Goal: Information Seeking & Learning: Compare options

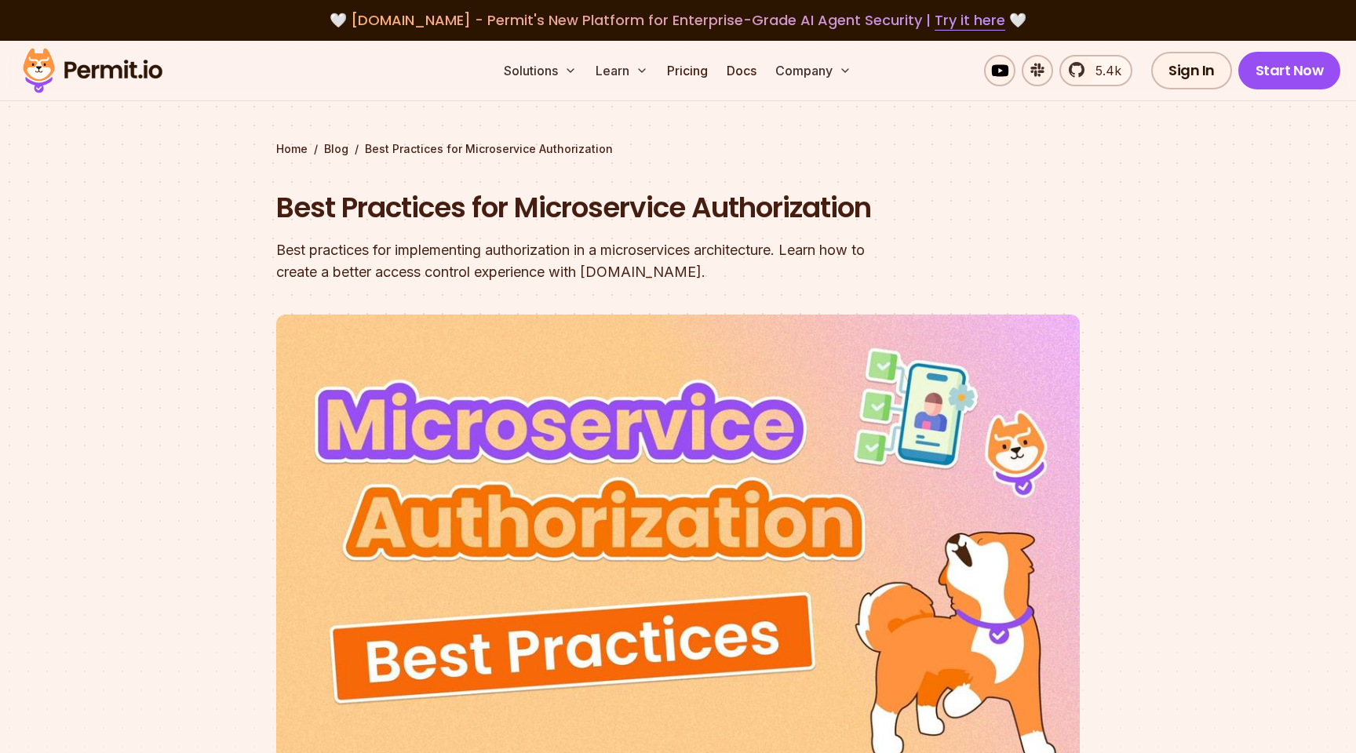
scroll to position [753, 0]
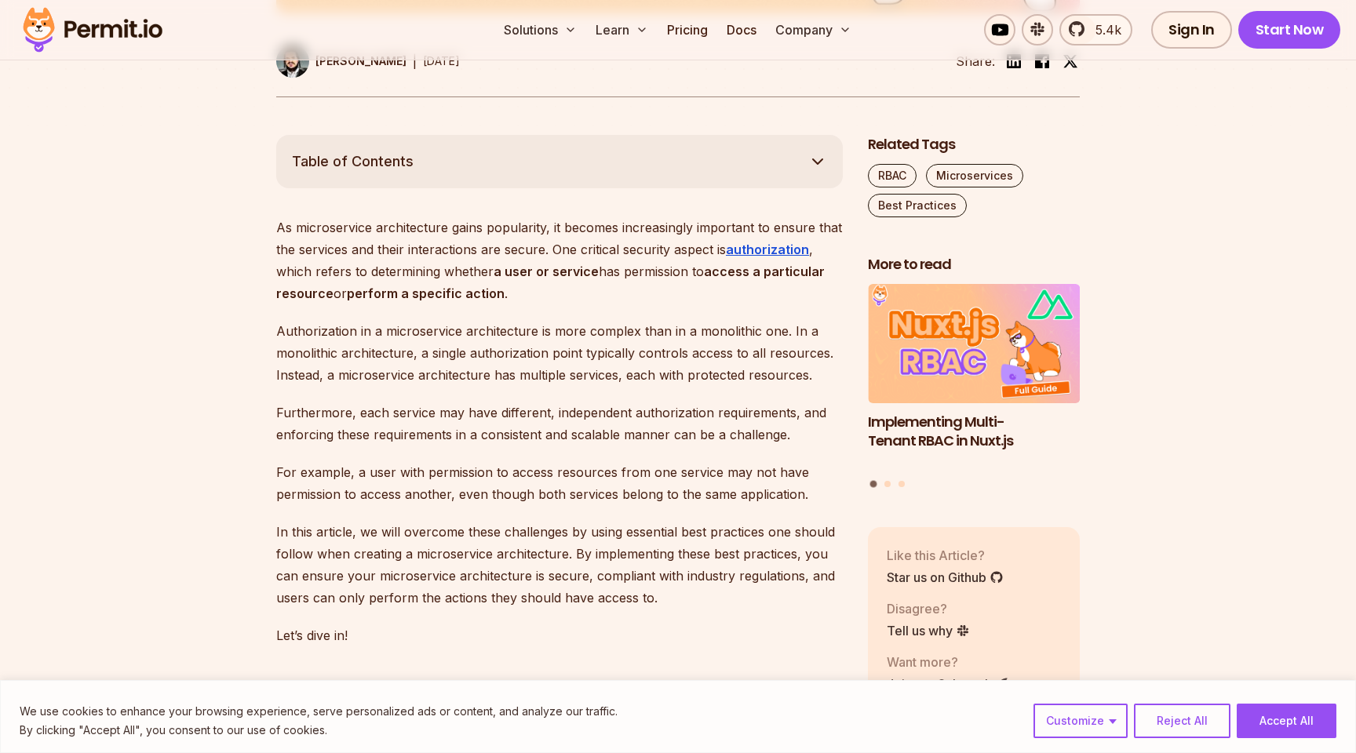
click at [112, 39] on img at bounding box center [93, 29] width 154 height 53
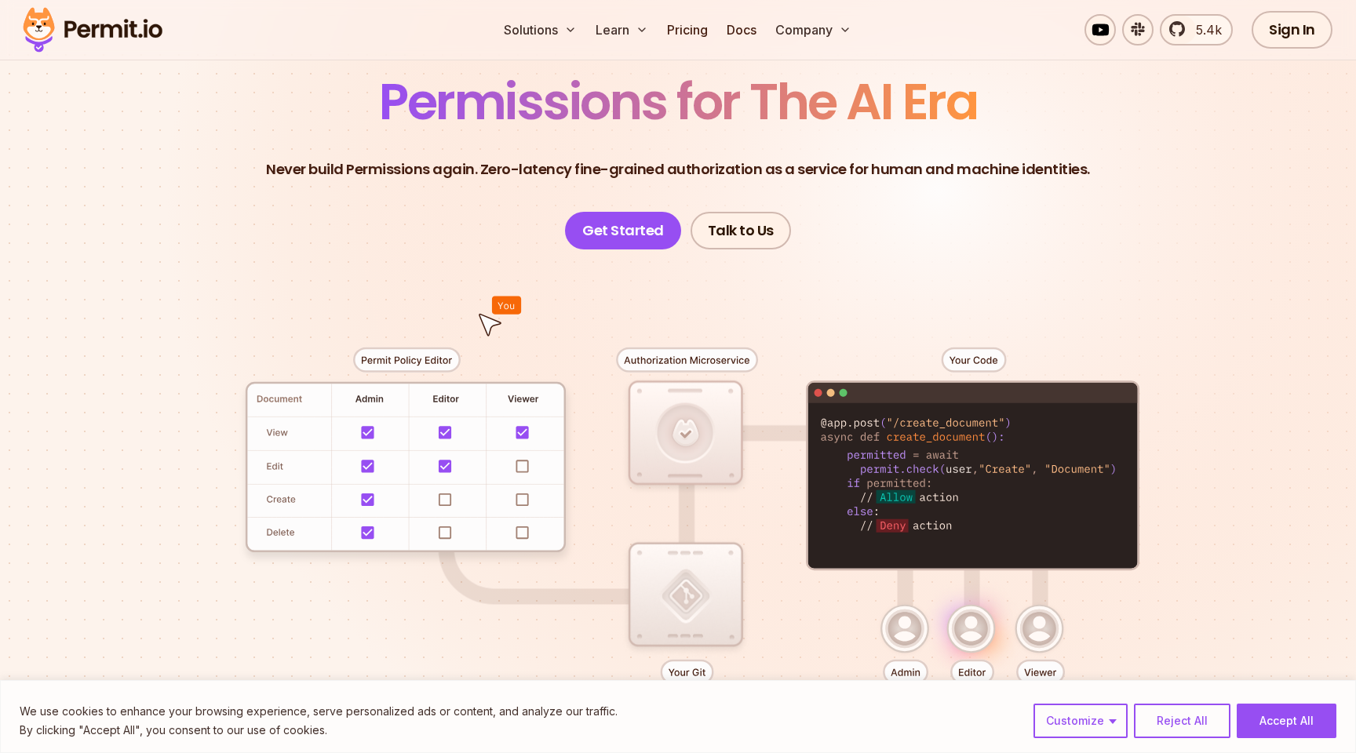
scroll to position [129, 0]
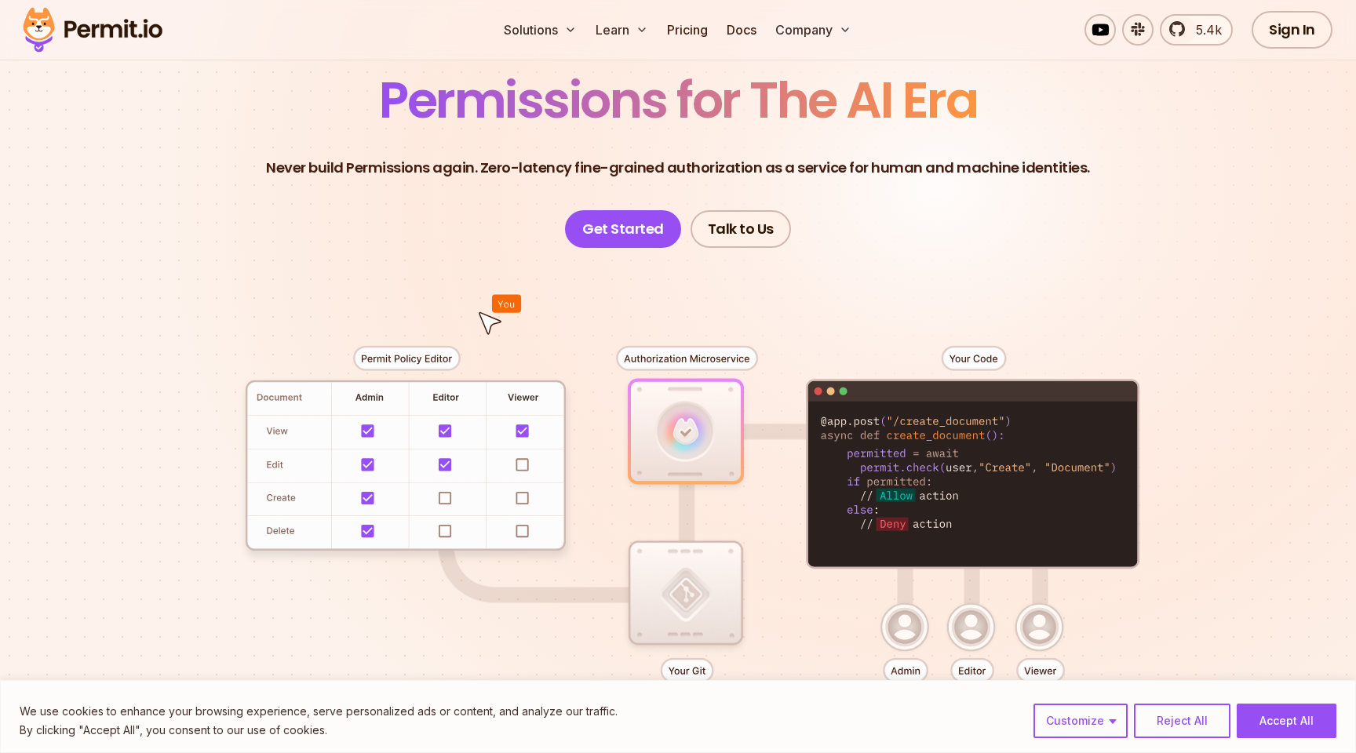
click at [439, 432] on div at bounding box center [678, 537] width 1099 height 578
click at [446, 454] on div at bounding box center [678, 537] width 1099 height 578
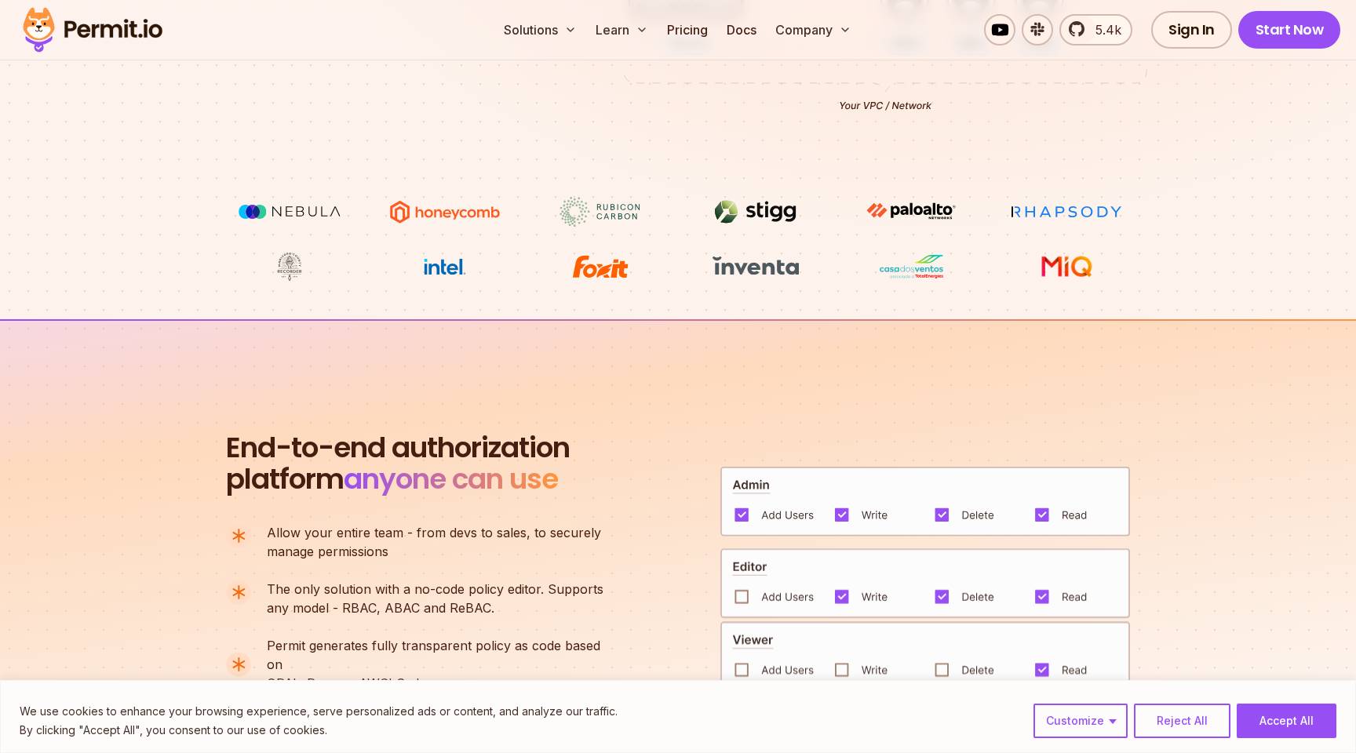
scroll to position [759, 0]
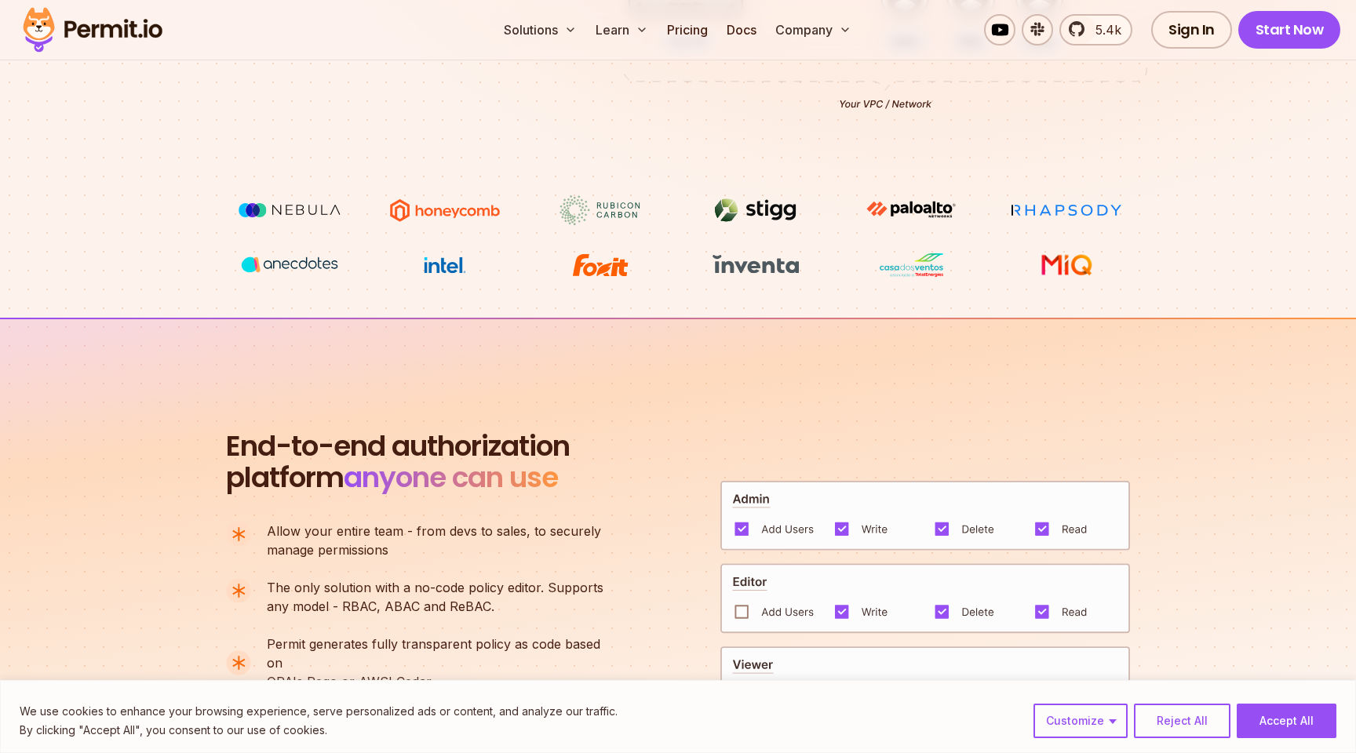
click at [607, 264] on img at bounding box center [600, 265] width 118 height 30
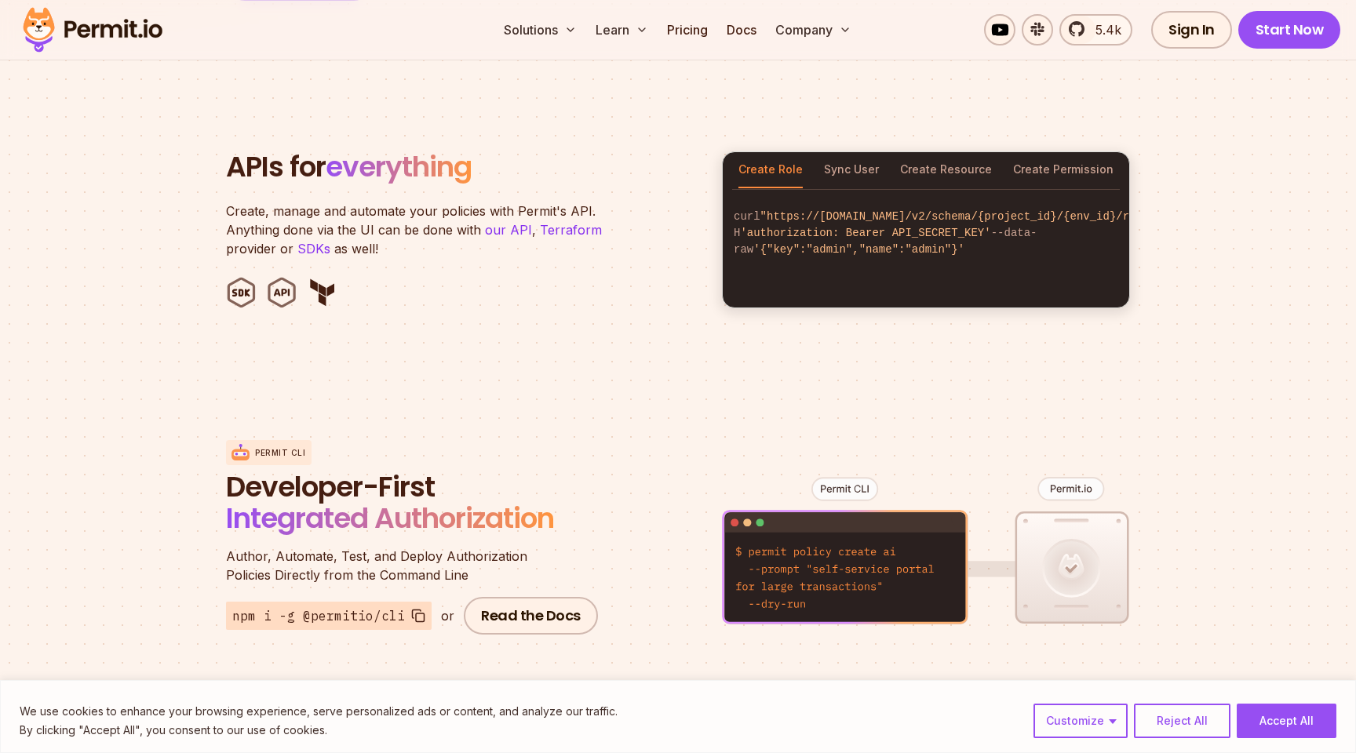
scroll to position [1628, 0]
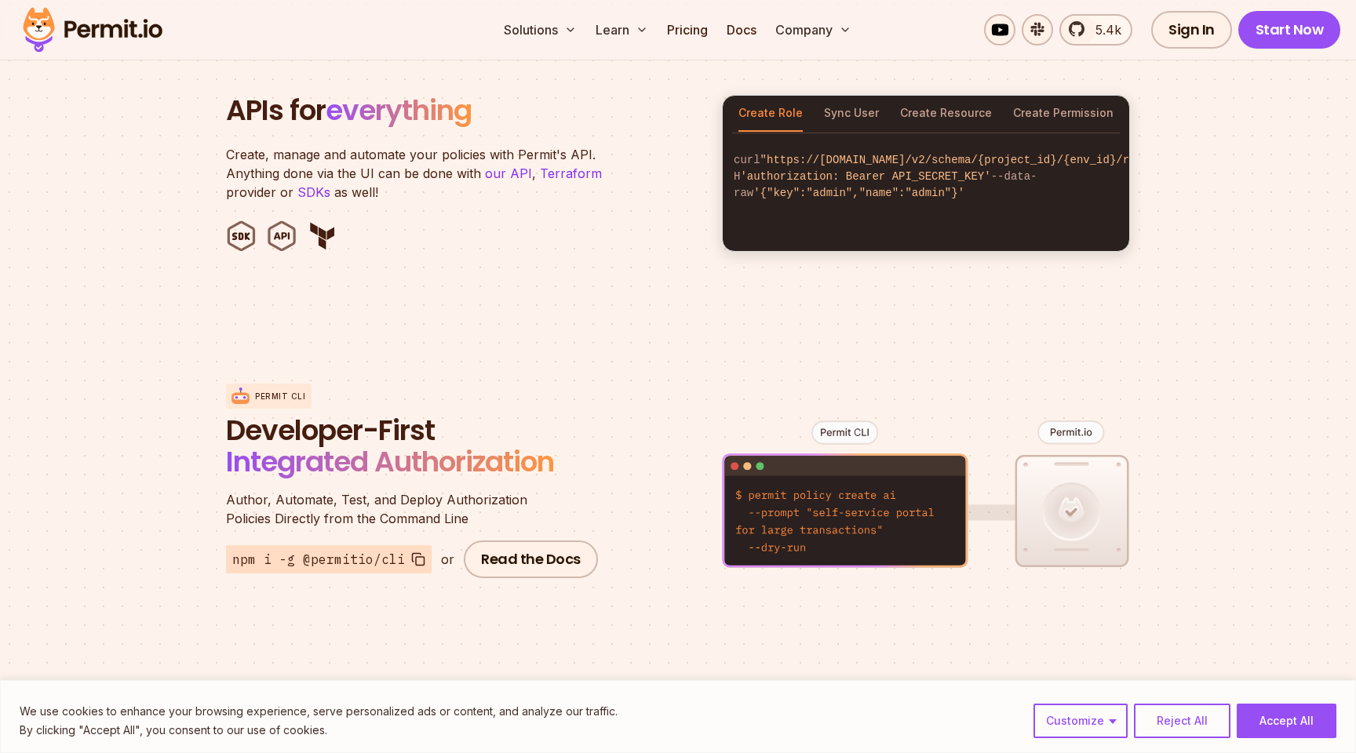
click at [410, 442] on span "Integrated Authorization" at bounding box center [390, 462] width 328 height 40
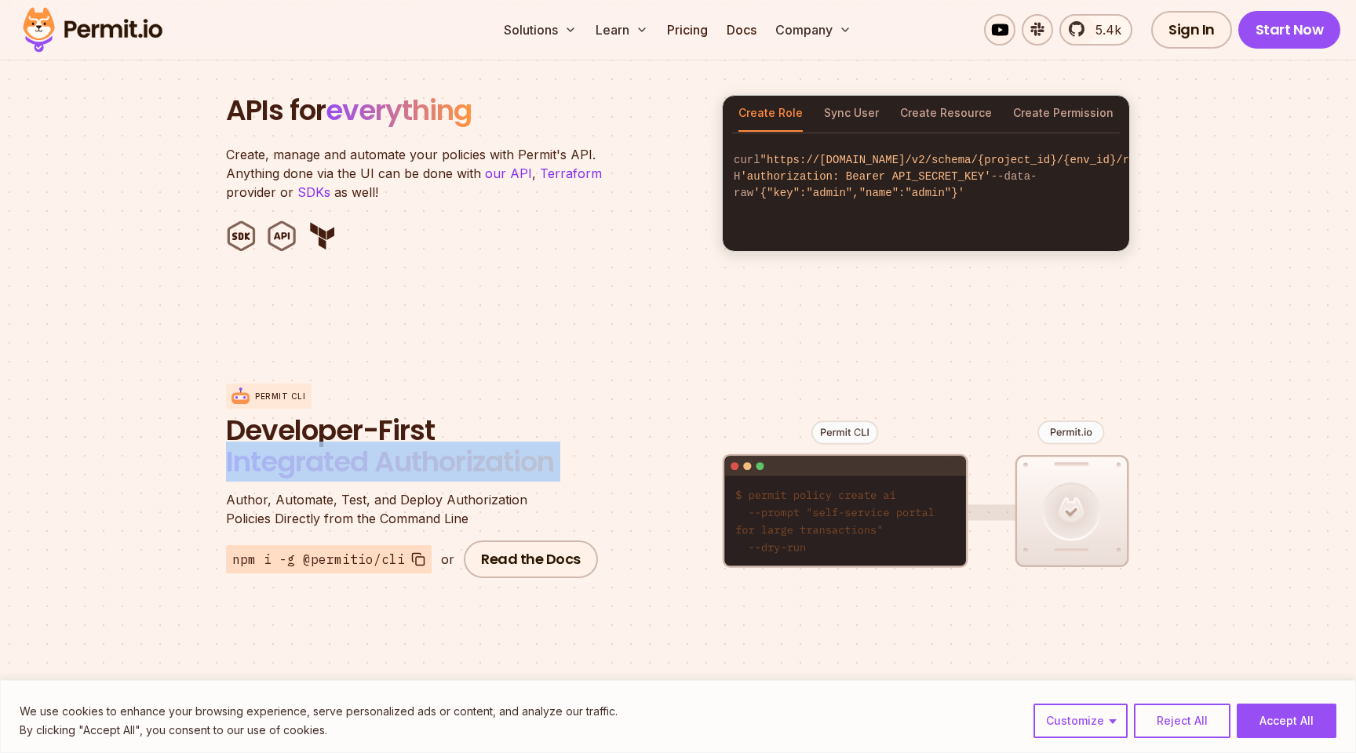
click at [473, 454] on span "Integrated Authorization" at bounding box center [390, 462] width 328 height 40
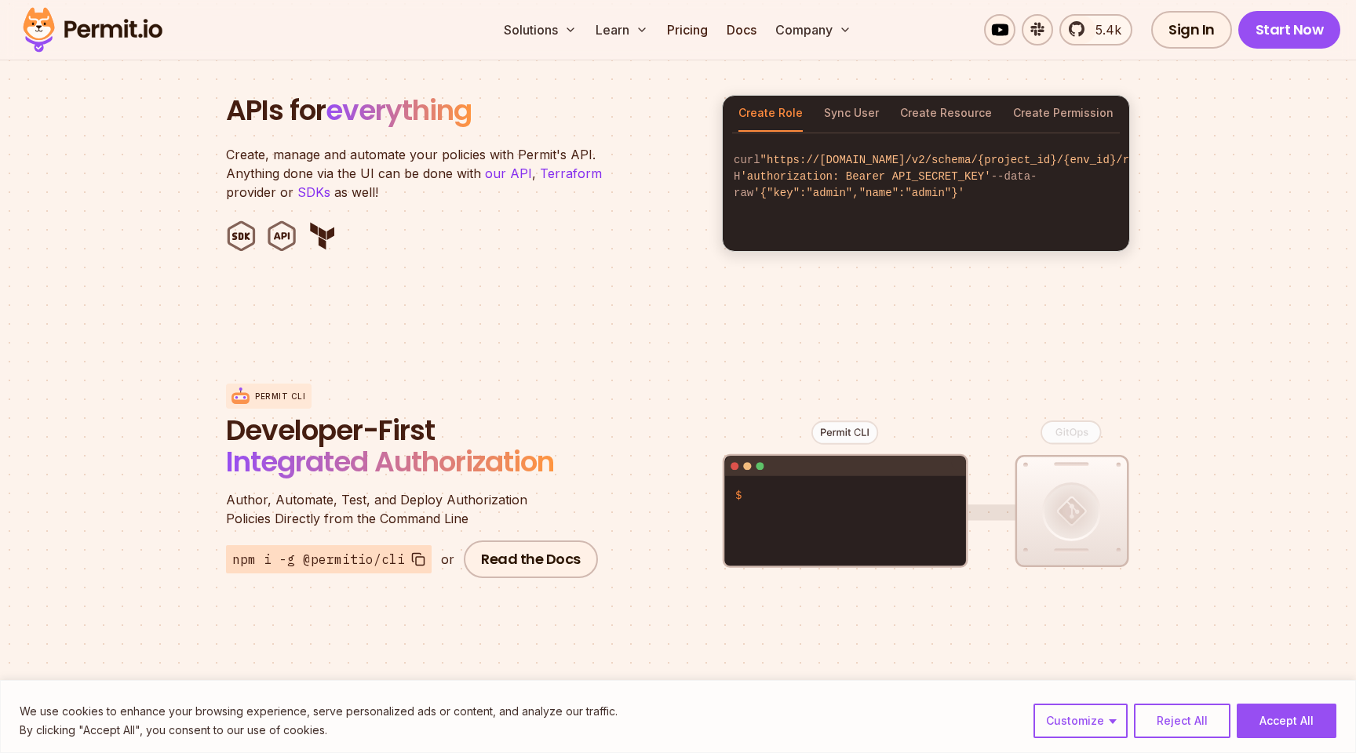
click at [473, 454] on span "Integrated Authorization" at bounding box center [390, 462] width 328 height 40
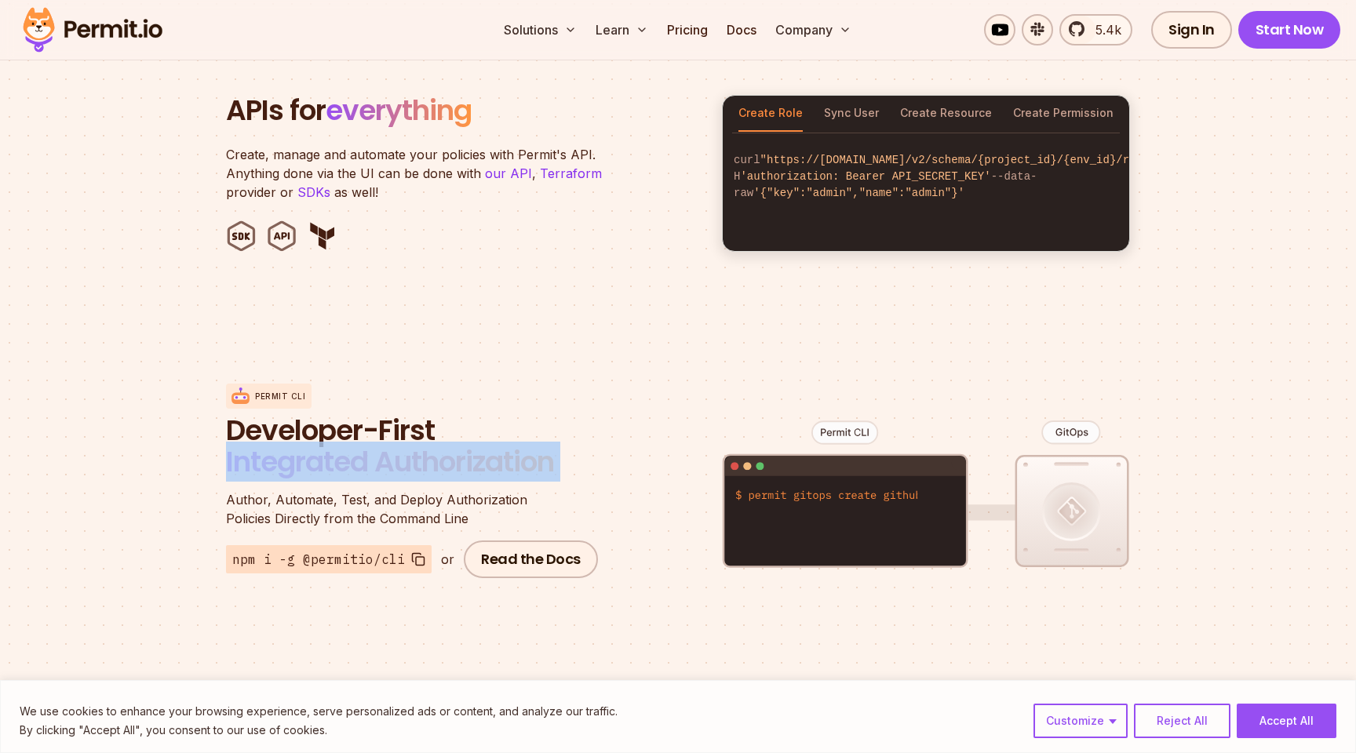
click at [603, 466] on div "Permit CLI Developer-First Integrated Authorization Author, Automate, Test, and…" at bounding box center [678, 481] width 904 height 308
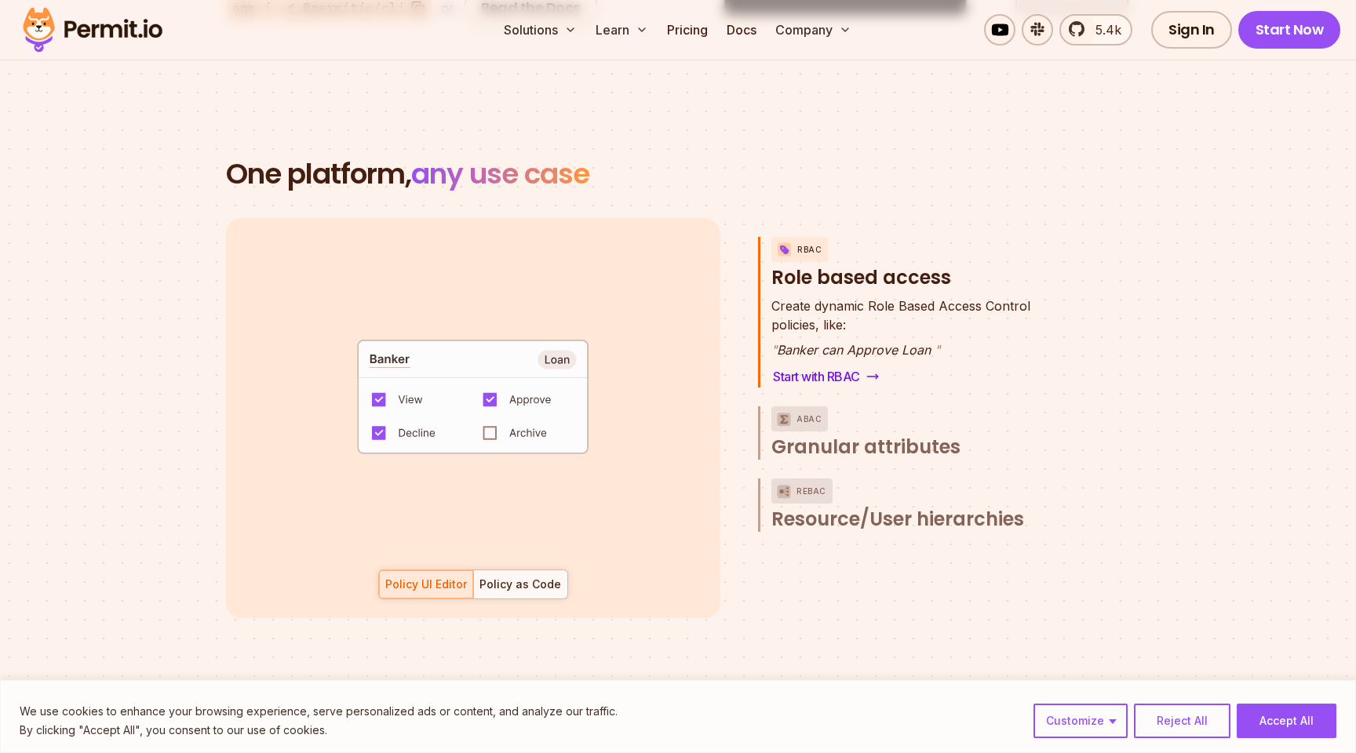
scroll to position [2183, 0]
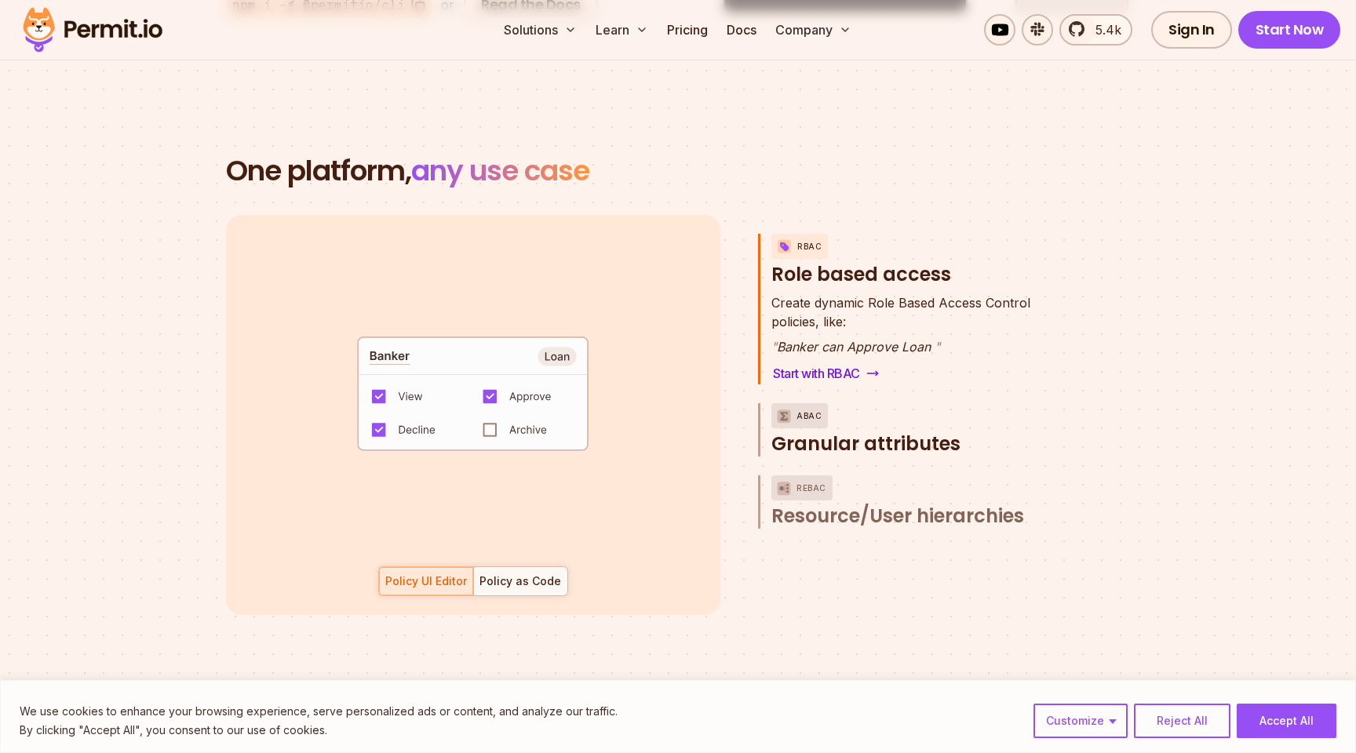
click at [815, 432] on span "Granular attributes" at bounding box center [865, 444] width 189 height 25
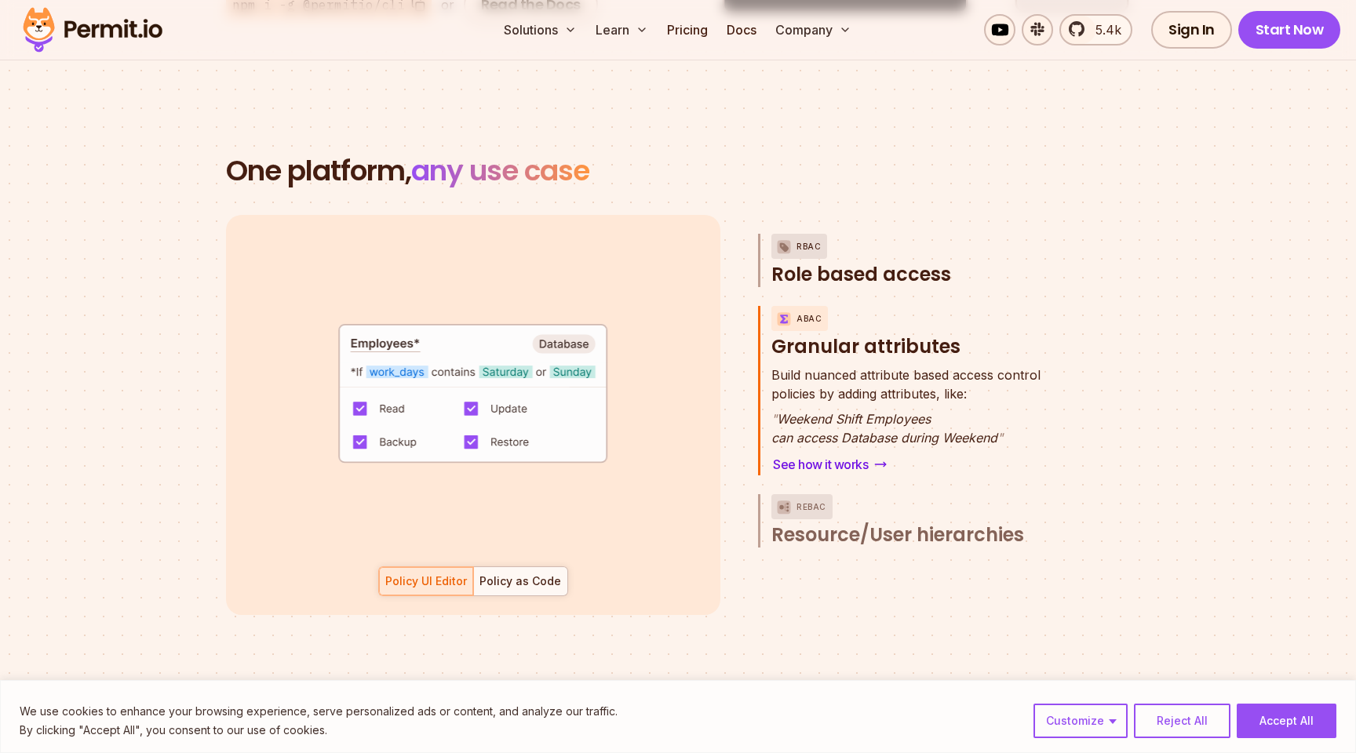
click at [815, 266] on span "Role based access" at bounding box center [861, 274] width 180 height 25
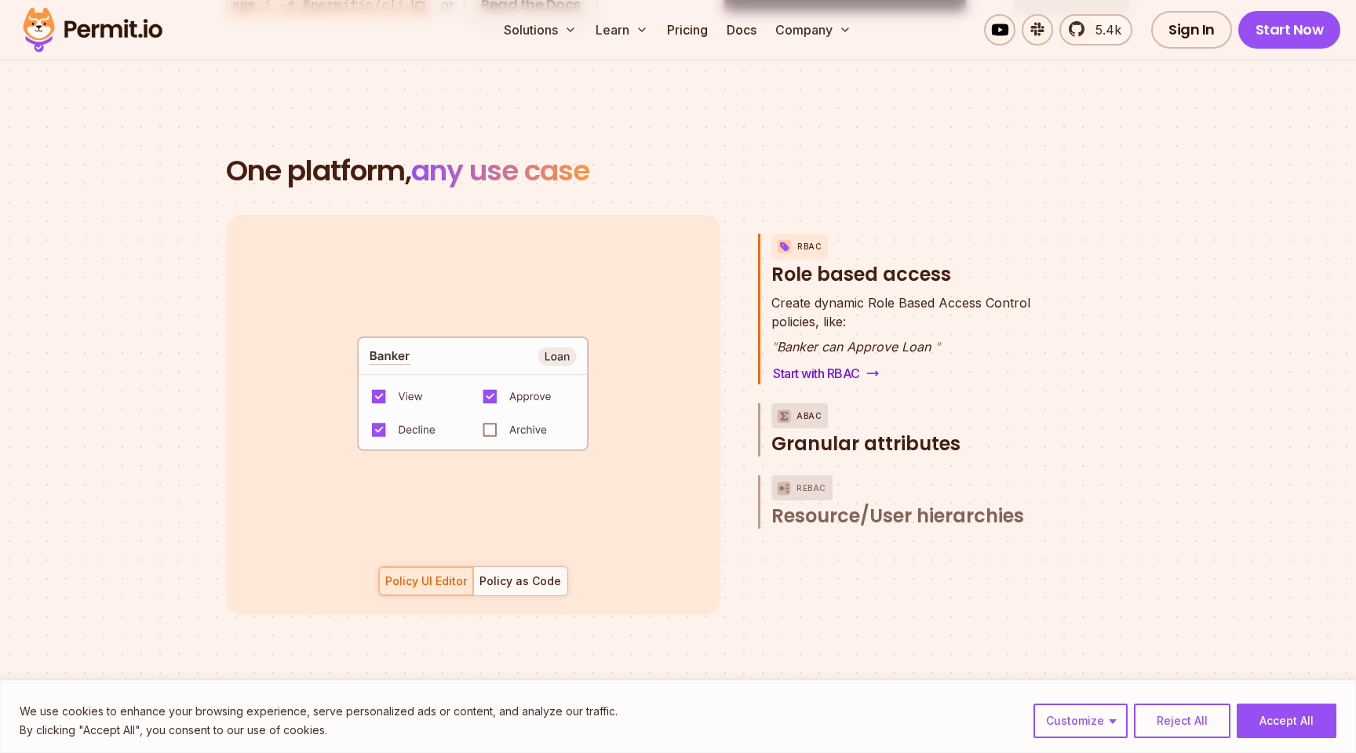
click at [803, 432] on span "Granular attributes" at bounding box center [865, 444] width 189 height 25
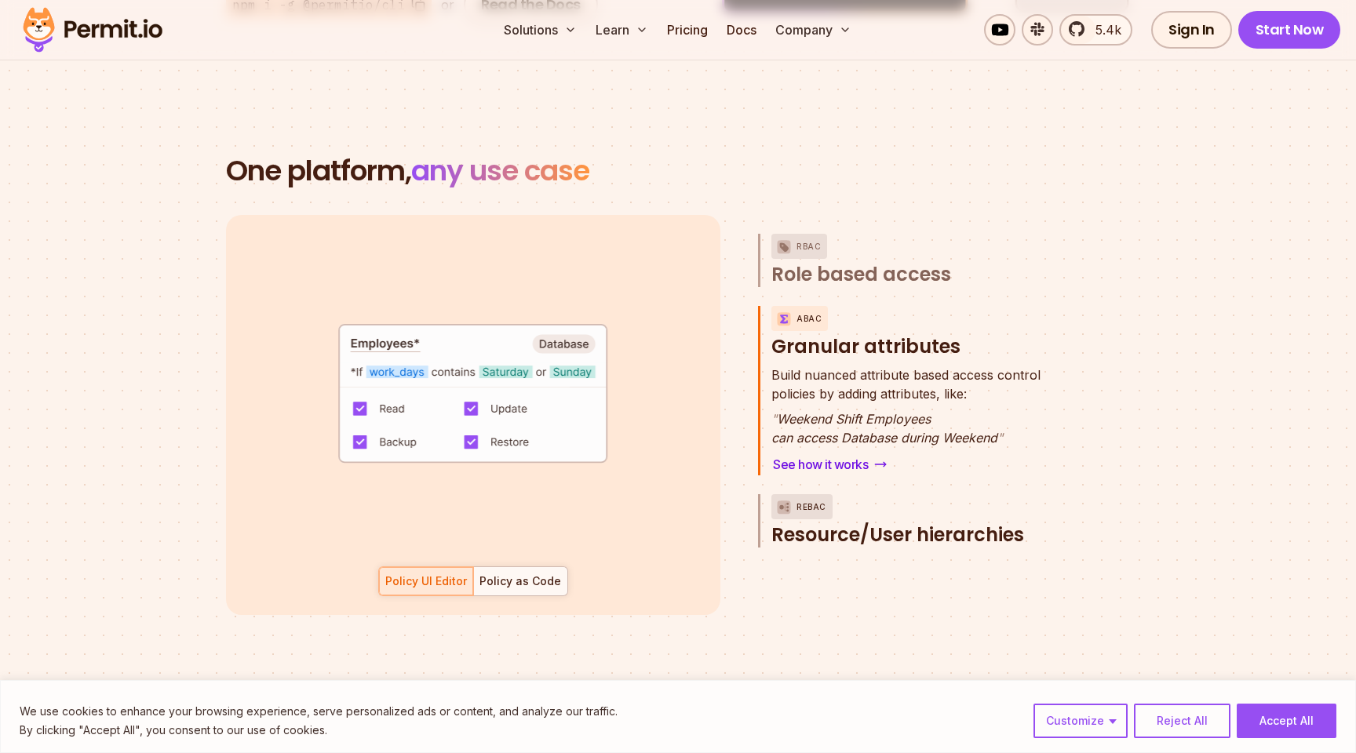
click at [818, 523] on span "Resource/User hierarchies" at bounding box center [897, 535] width 253 height 25
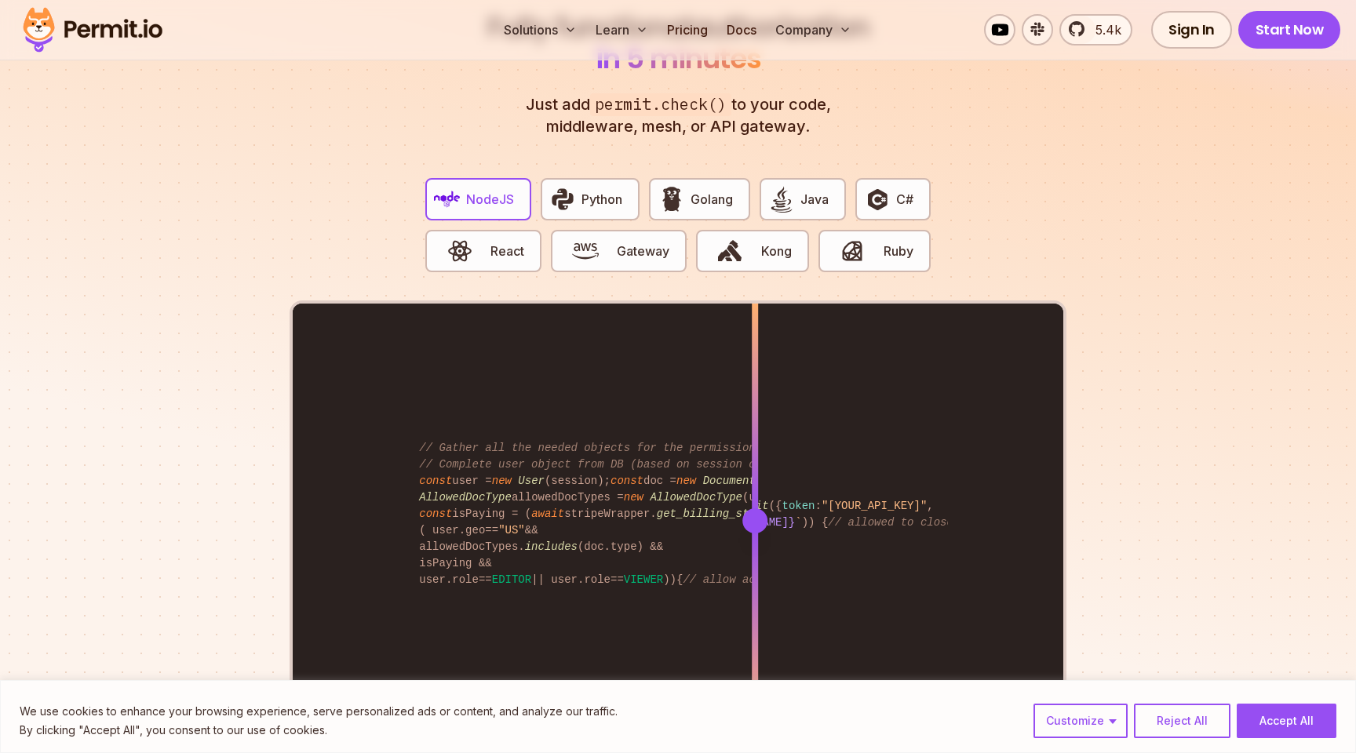
scroll to position [3108, 0]
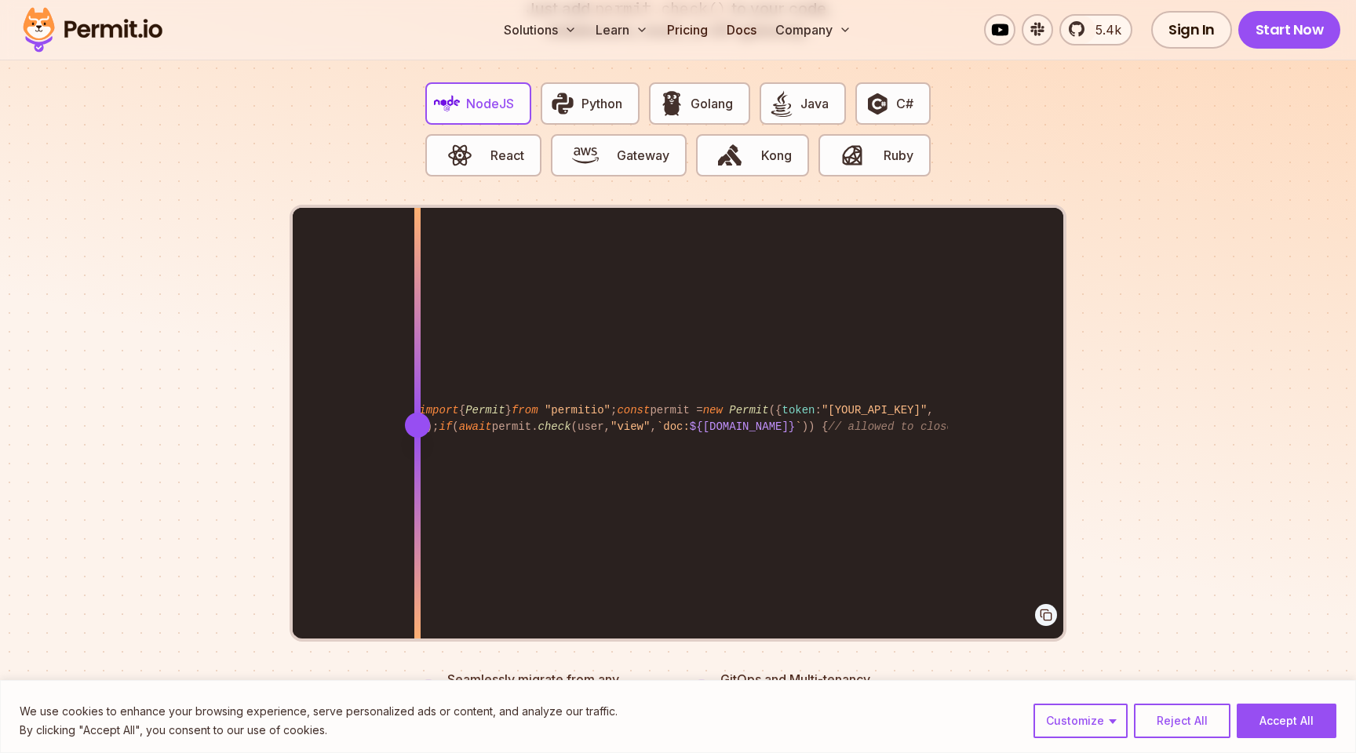
drag, startPoint x: 755, startPoint y: 402, endPoint x: 363, endPoint y: 372, distance: 392.7
click at [414, 367] on div at bounding box center [417, 424] width 6 height 433
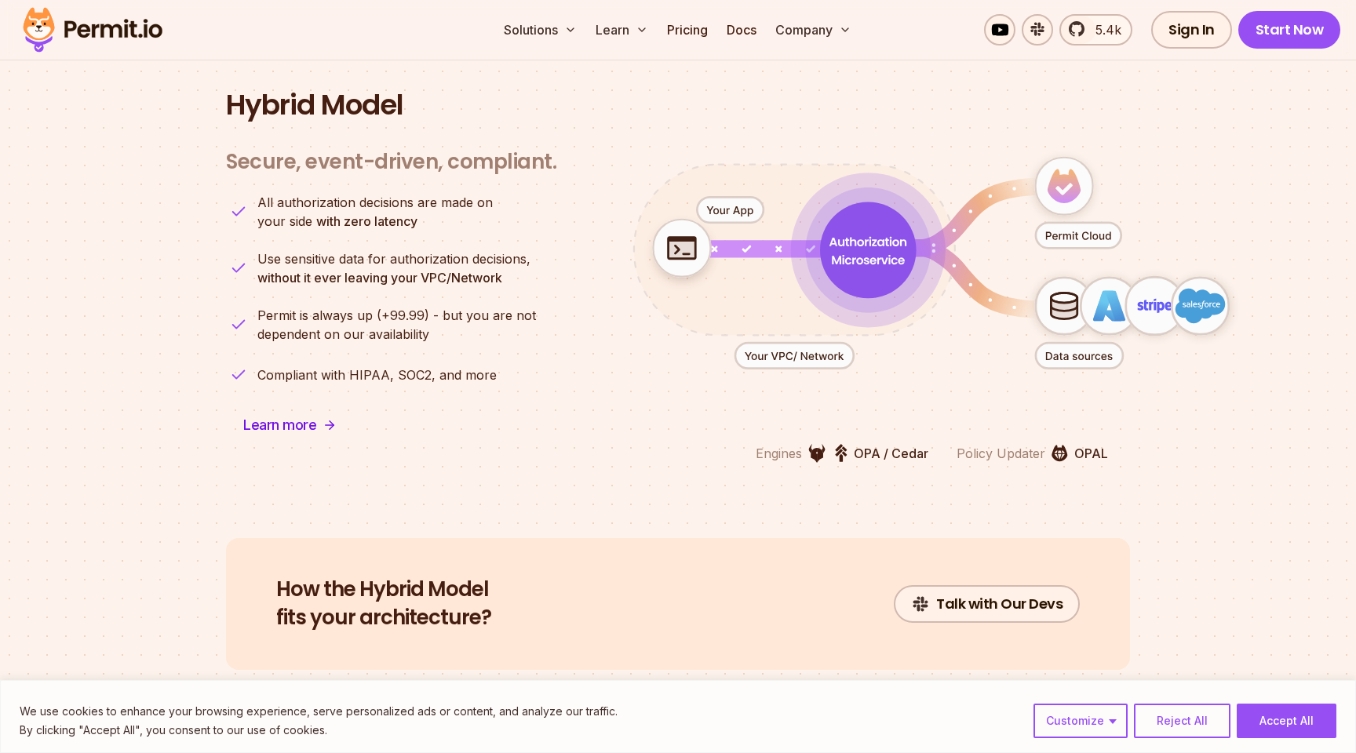
scroll to position [3892, 0]
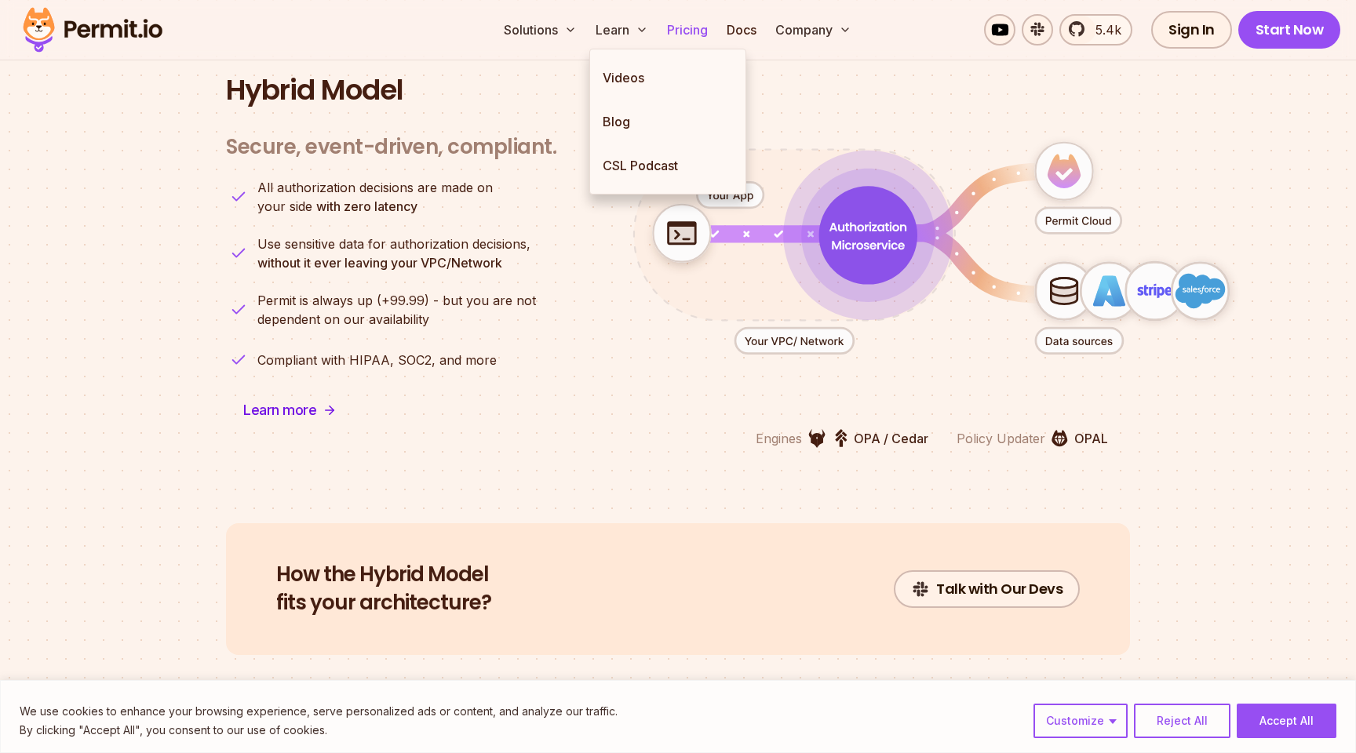
click at [688, 20] on link "Pricing" at bounding box center [687, 29] width 53 height 31
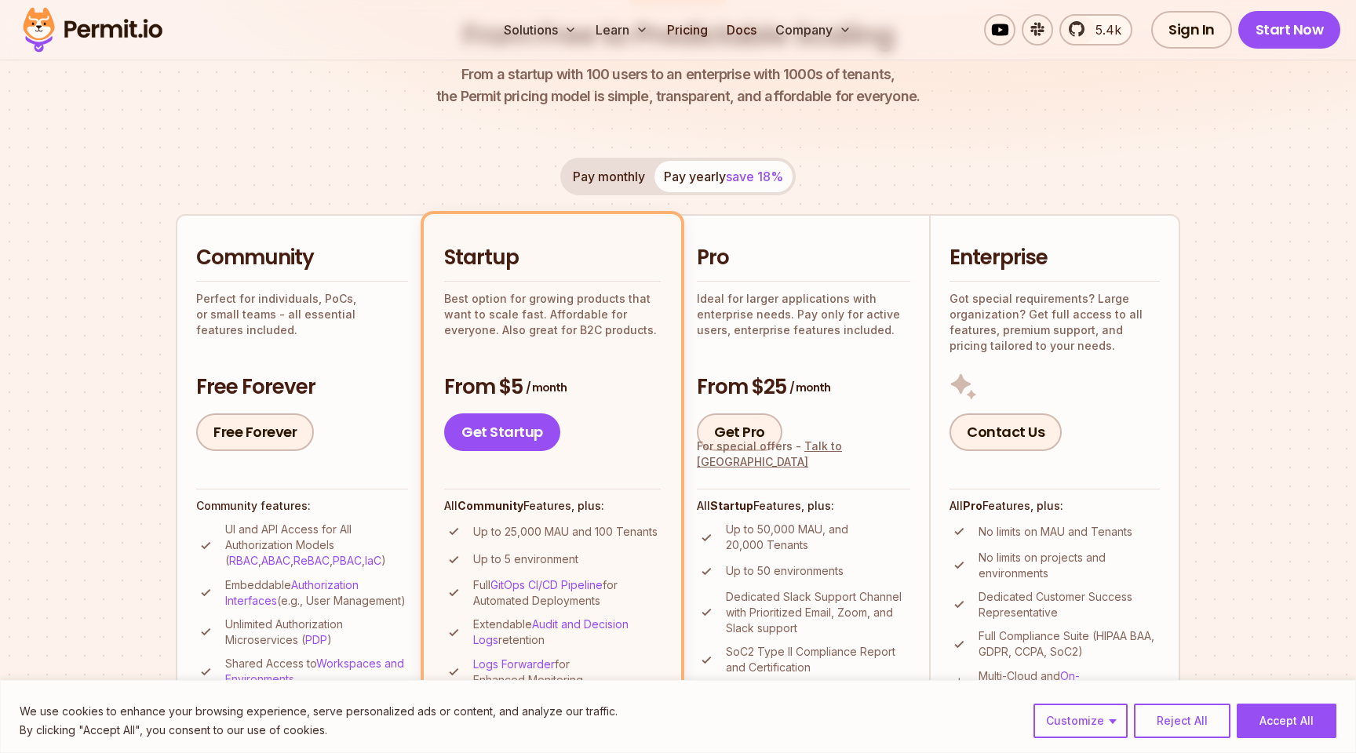
scroll to position [370, 0]
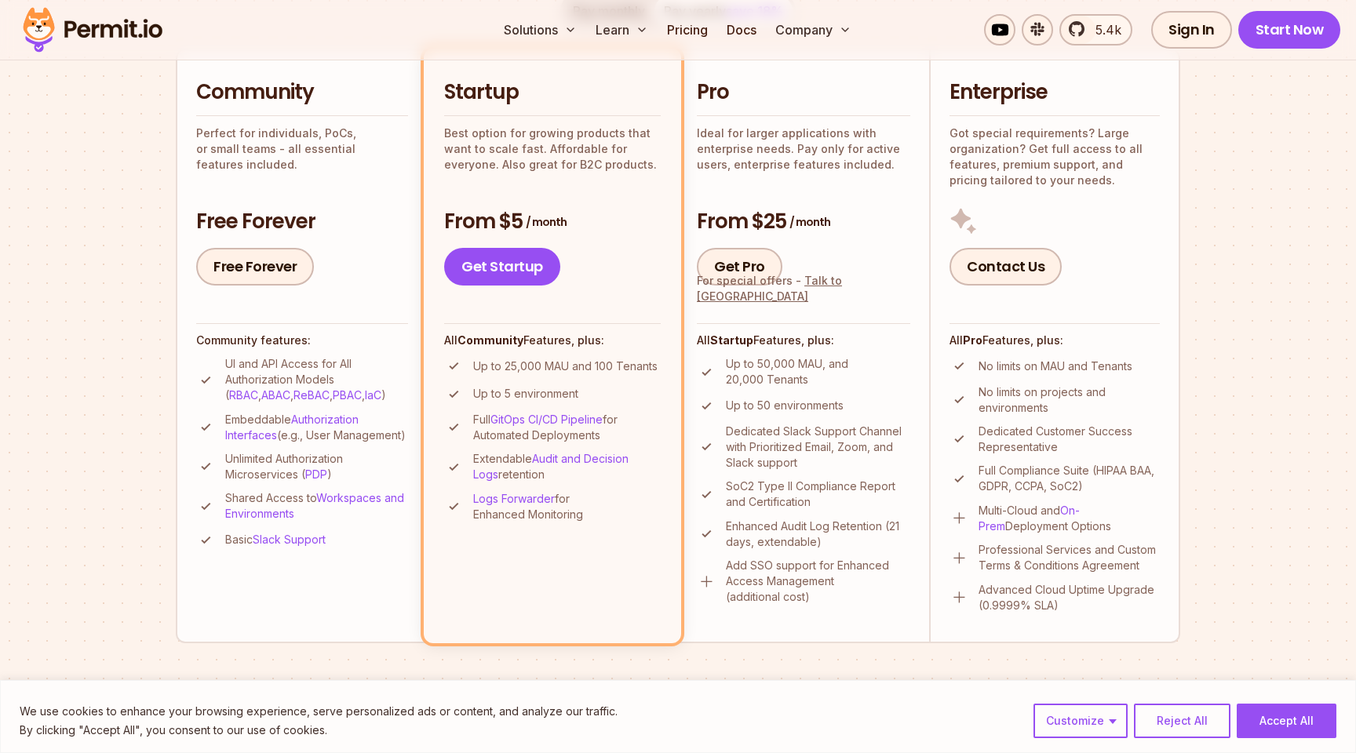
click at [267, 363] on p "UI and API Access for All Authorization Models ( RBAC , ABAC , ReBAC , PBAC , I…" at bounding box center [316, 379] width 183 height 47
click at [304, 370] on p "UI and API Access for All Authorization Models ( RBAC , ABAC , ReBAC , PBAC , I…" at bounding box center [316, 379] width 183 height 47
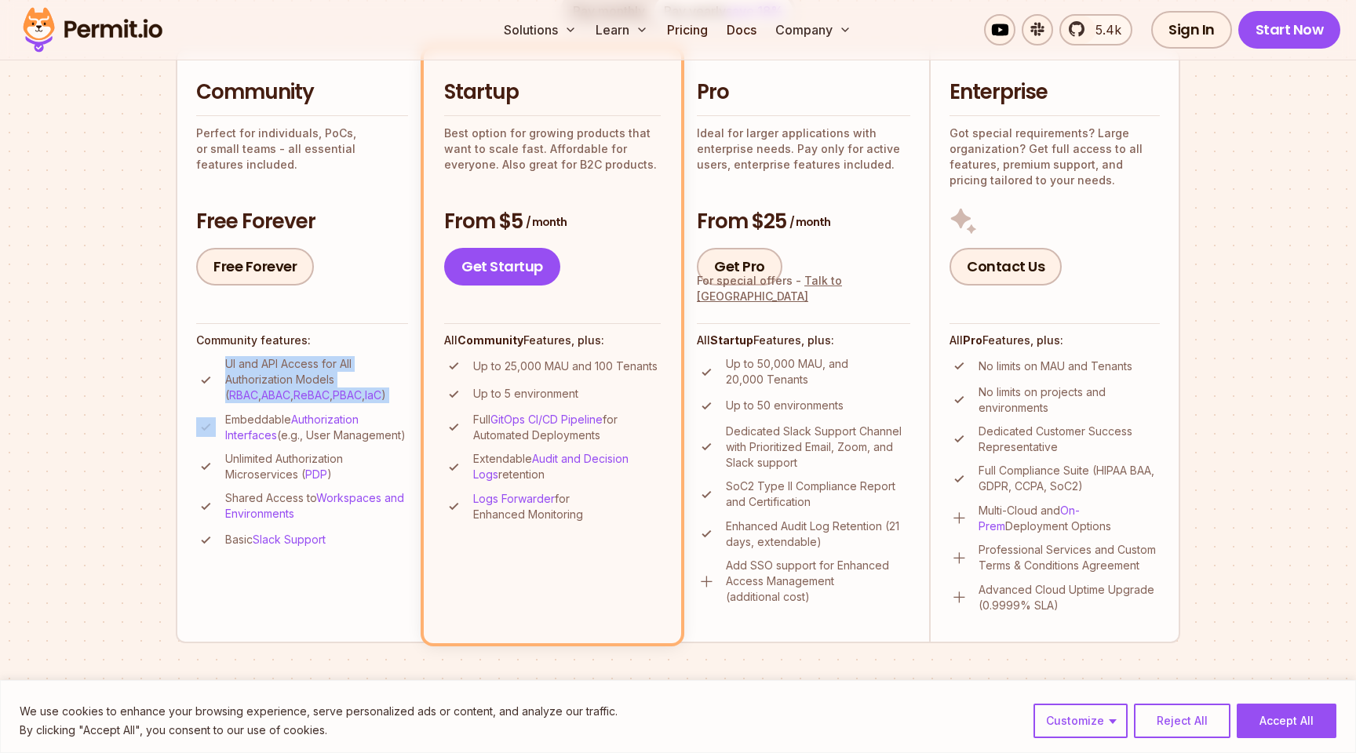
click at [304, 370] on p "UI and API Access for All Authorization Models ( RBAC , ABAC , ReBAC , PBAC , I…" at bounding box center [316, 379] width 183 height 47
click at [315, 370] on p "UI and API Access for All Authorization Models ( RBAC , ABAC , ReBAC , PBAC , I…" at bounding box center [316, 379] width 183 height 47
click at [323, 370] on p "UI and API Access for All Authorization Models ( RBAC , ABAC , ReBAC , PBAC , I…" at bounding box center [316, 379] width 183 height 47
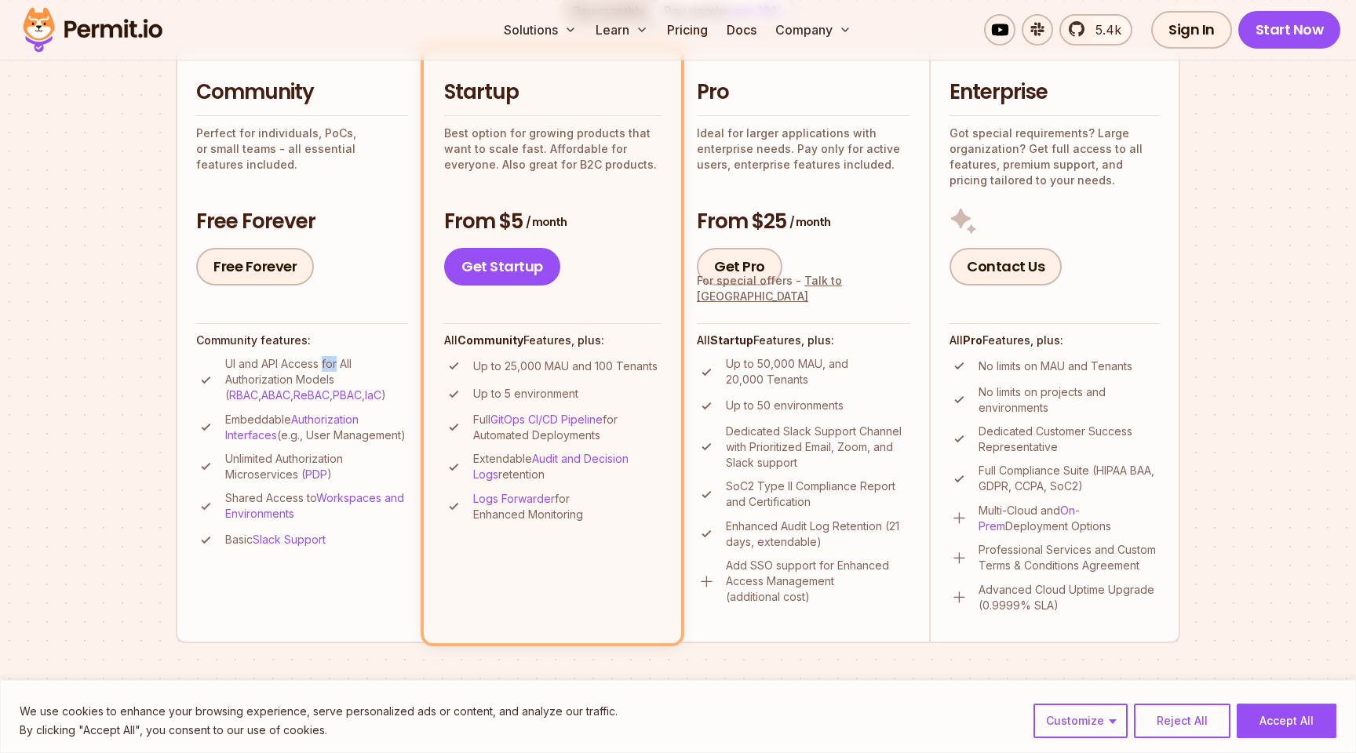
click at [323, 370] on p "UI and API Access for All Authorization Models ( RBAC , ABAC , ReBAC , PBAC , I…" at bounding box center [316, 379] width 183 height 47
click at [349, 443] on p "Embeddable Authorization Interfaces (e.g., User Management)" at bounding box center [316, 427] width 183 height 31
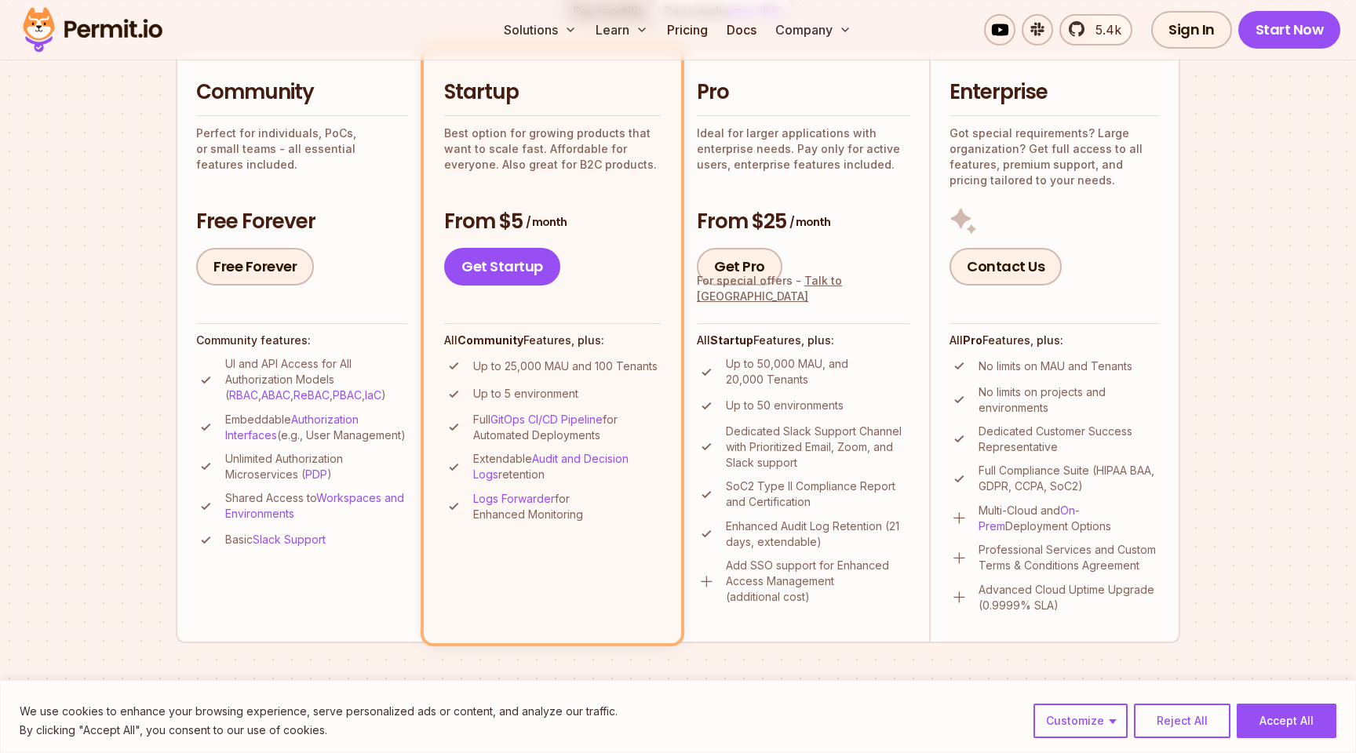
click at [364, 478] on p "Unlimited Authorization Microservices ( PDP )" at bounding box center [316, 466] width 183 height 31
click at [333, 522] on p "Shared Access to Workspaces and Environments" at bounding box center [316, 505] width 183 height 31
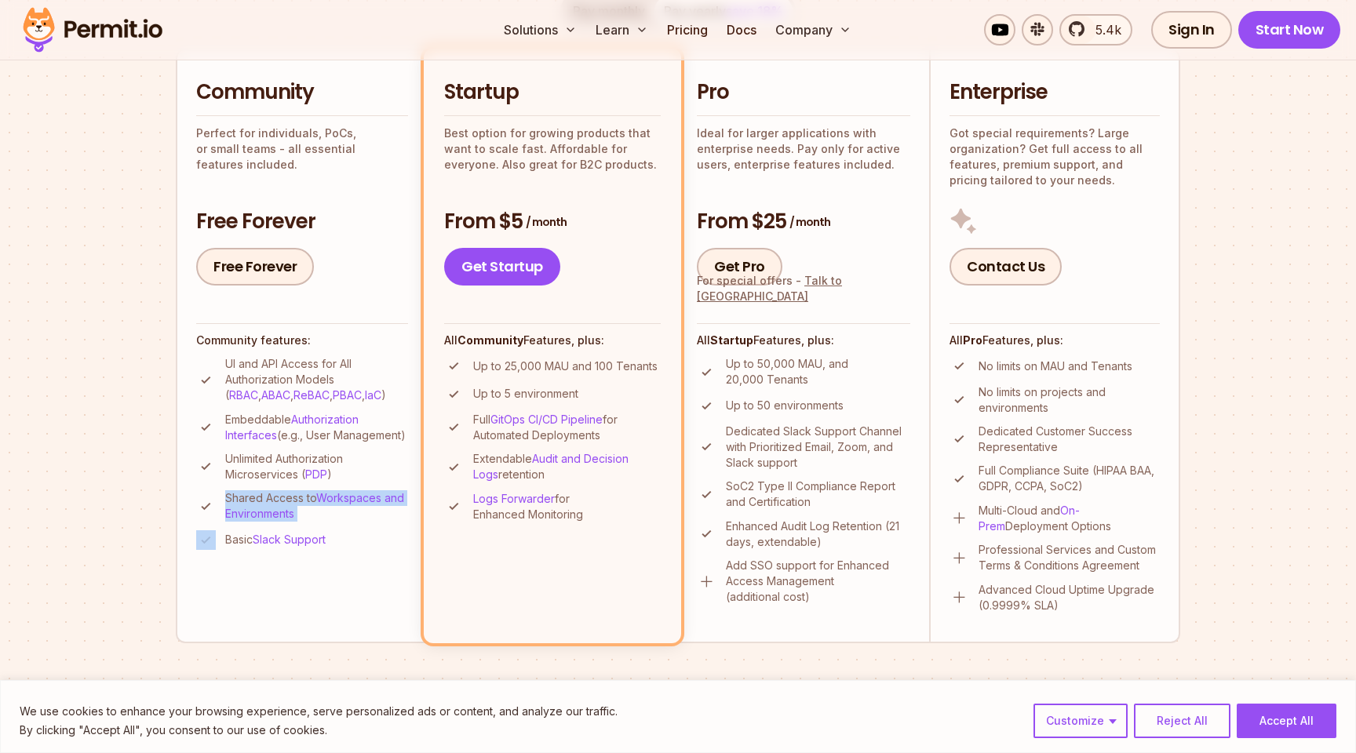
click at [333, 522] on p "Shared Access to Workspaces and Environments" at bounding box center [316, 505] width 183 height 31
click at [337, 548] on li "Basic Slack Support" at bounding box center [302, 540] width 212 height 20
click at [395, 548] on li "Basic Slack Support" at bounding box center [302, 540] width 212 height 20
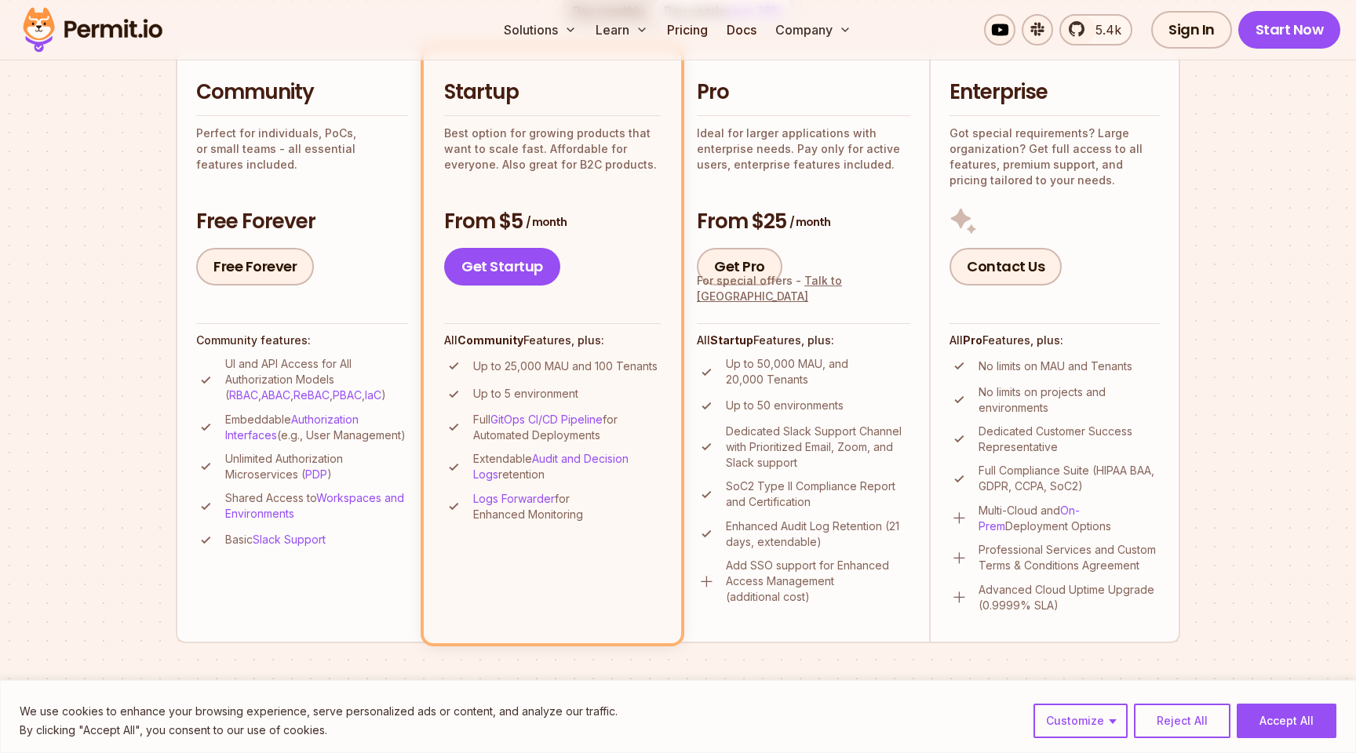
click at [523, 359] on p "Up to 25,000 MAU and 100 Tenants" at bounding box center [565, 367] width 184 height 16
click at [531, 374] on li "Up to 25,000 MAU and 100 Tenants" at bounding box center [552, 366] width 217 height 20
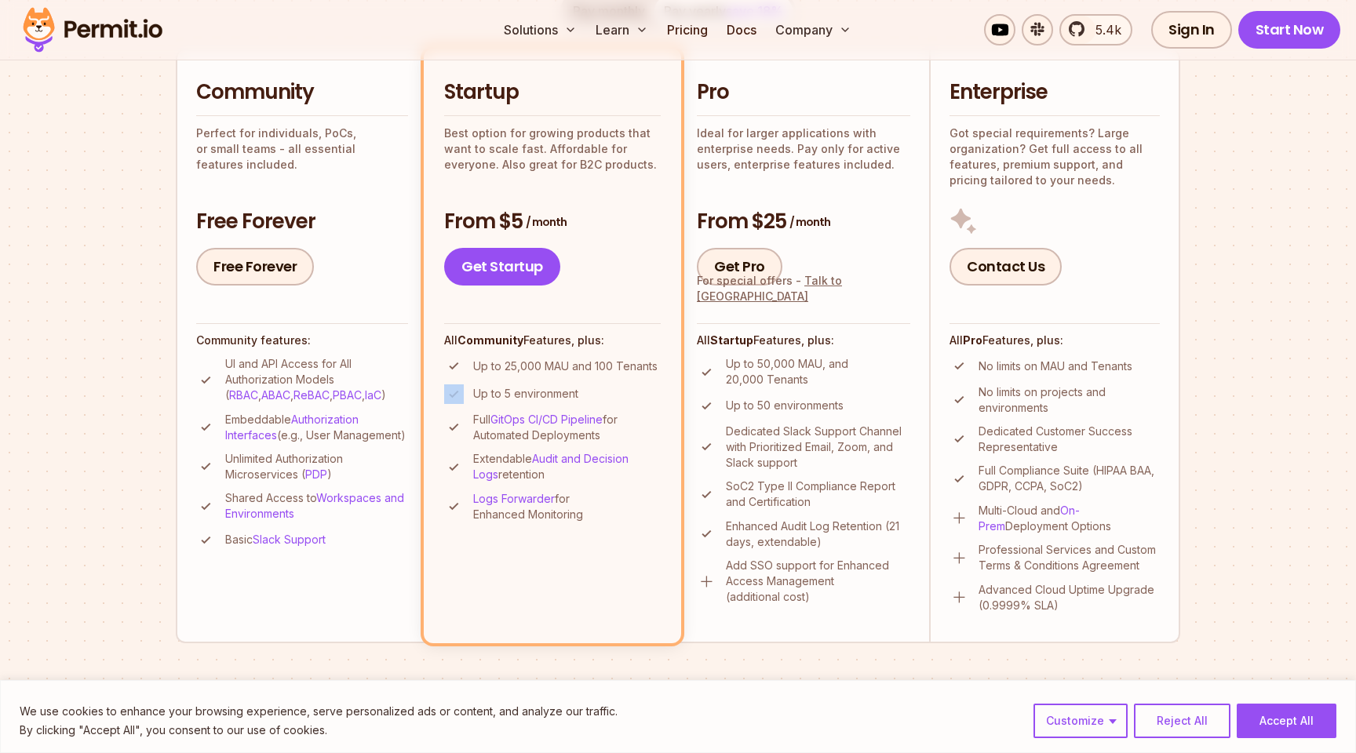
click at [531, 374] on li "Up to 25,000 MAU and 100 Tenants" at bounding box center [552, 366] width 217 height 20
click at [550, 385] on li "Up to 5 environment" at bounding box center [552, 395] width 217 height 20
click at [589, 395] on li "Up to 5 environment" at bounding box center [552, 395] width 217 height 20
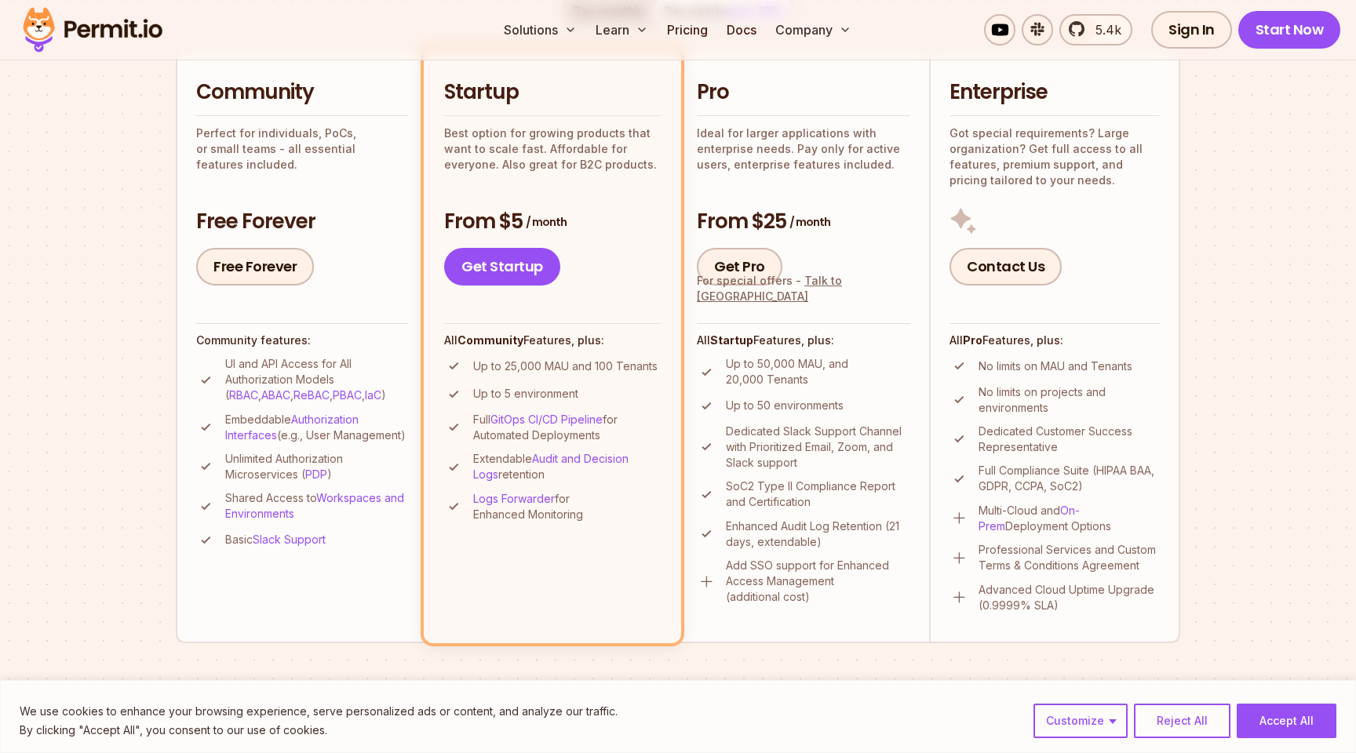
click at [589, 395] on li "Up to 5 environment" at bounding box center [552, 395] width 217 height 20
click at [626, 394] on li "Up to 5 environment" at bounding box center [552, 395] width 217 height 20
click at [269, 262] on link "Free Forever" at bounding box center [255, 267] width 118 height 38
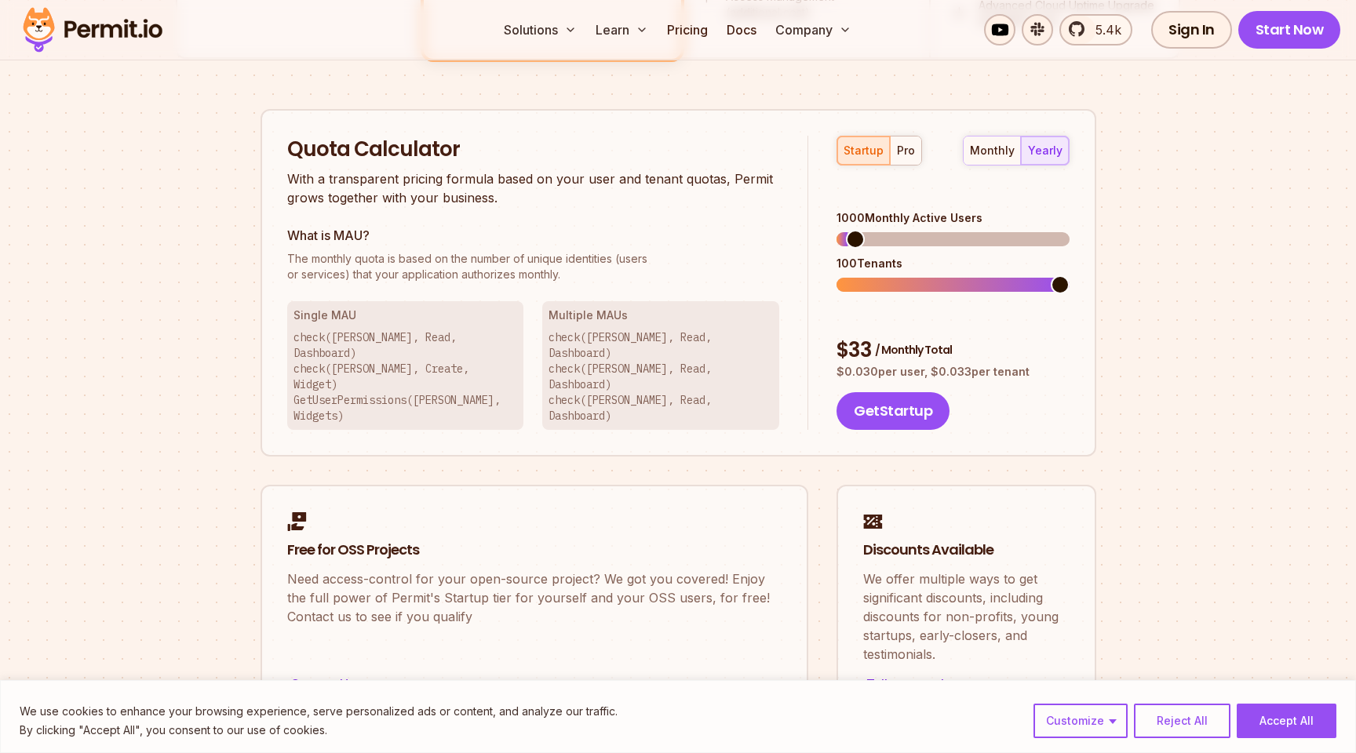
scroll to position [955, 0]
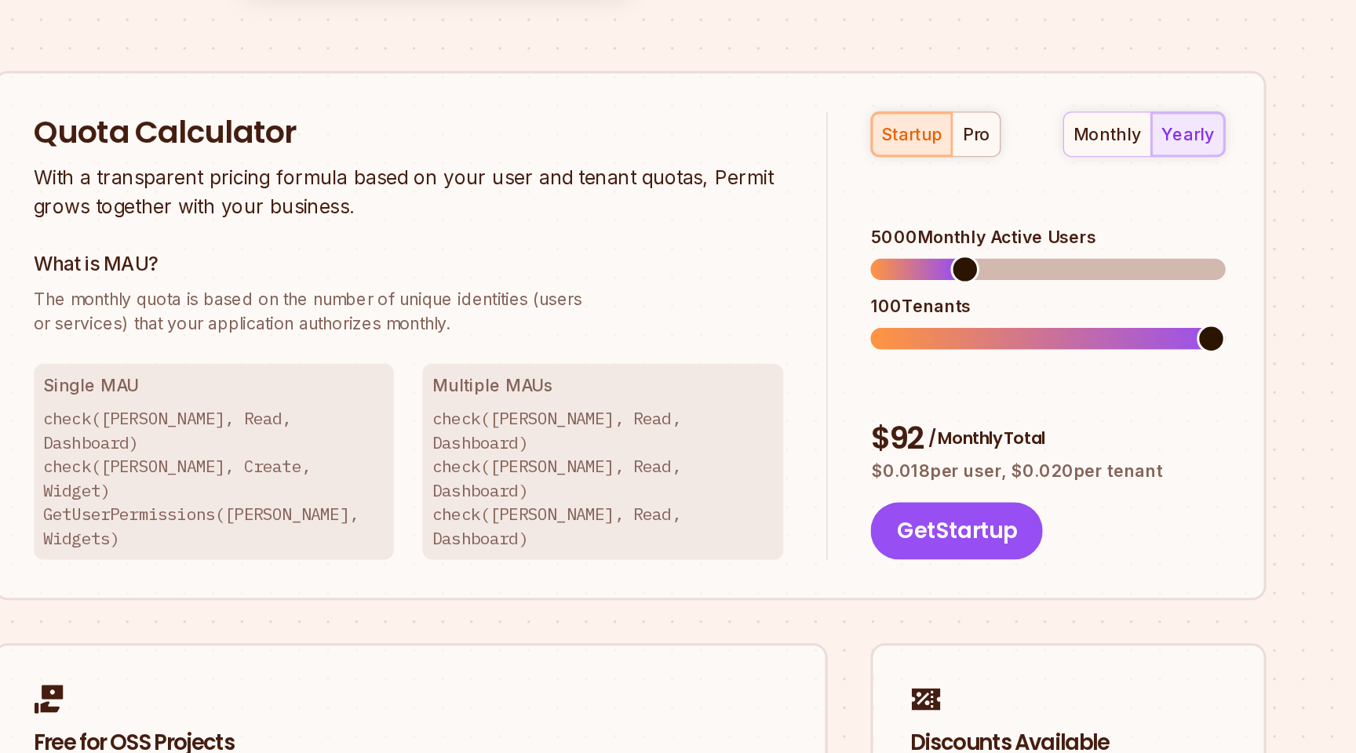
click at [893, 229] on span at bounding box center [898, 238] width 19 height 19
click at [871, 275] on span at bounding box center [869, 284] width 19 height 19
click at [1070, 275] on span at bounding box center [1060, 284] width 19 height 19
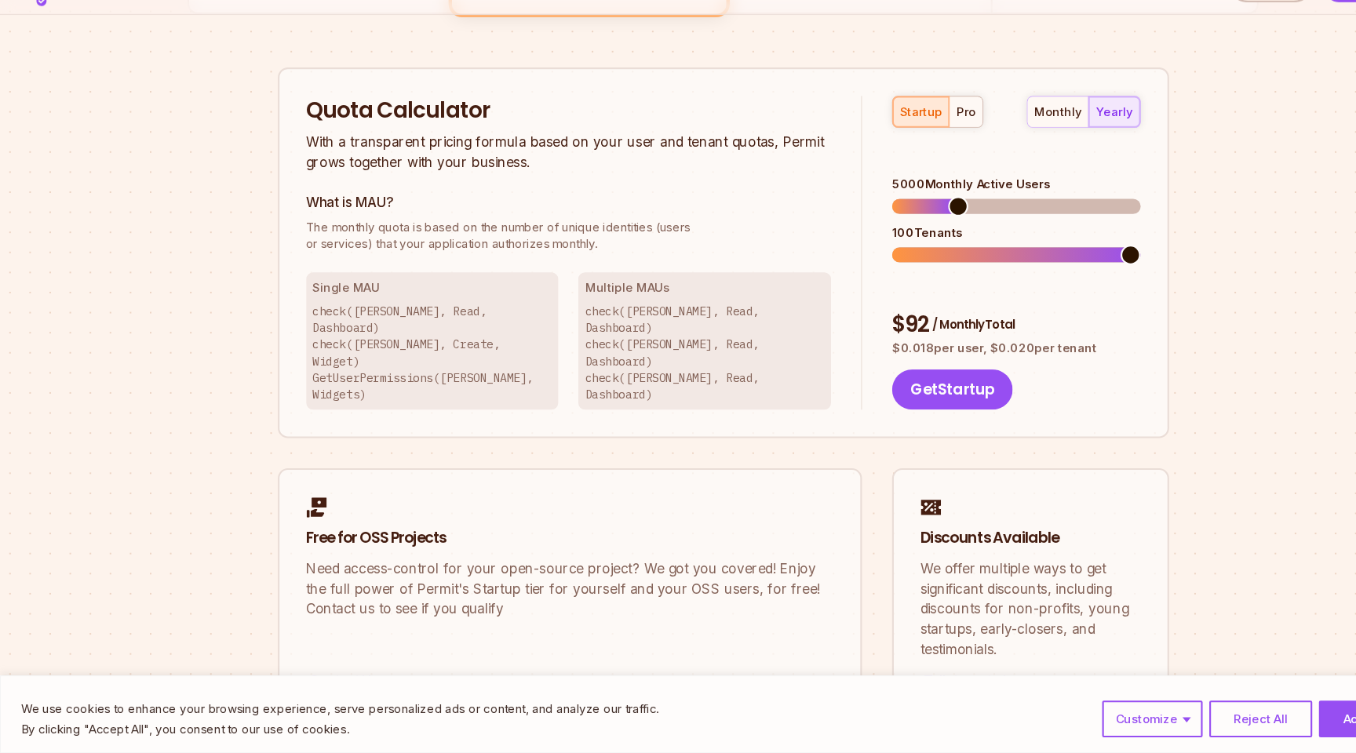
scroll to position [953, 0]
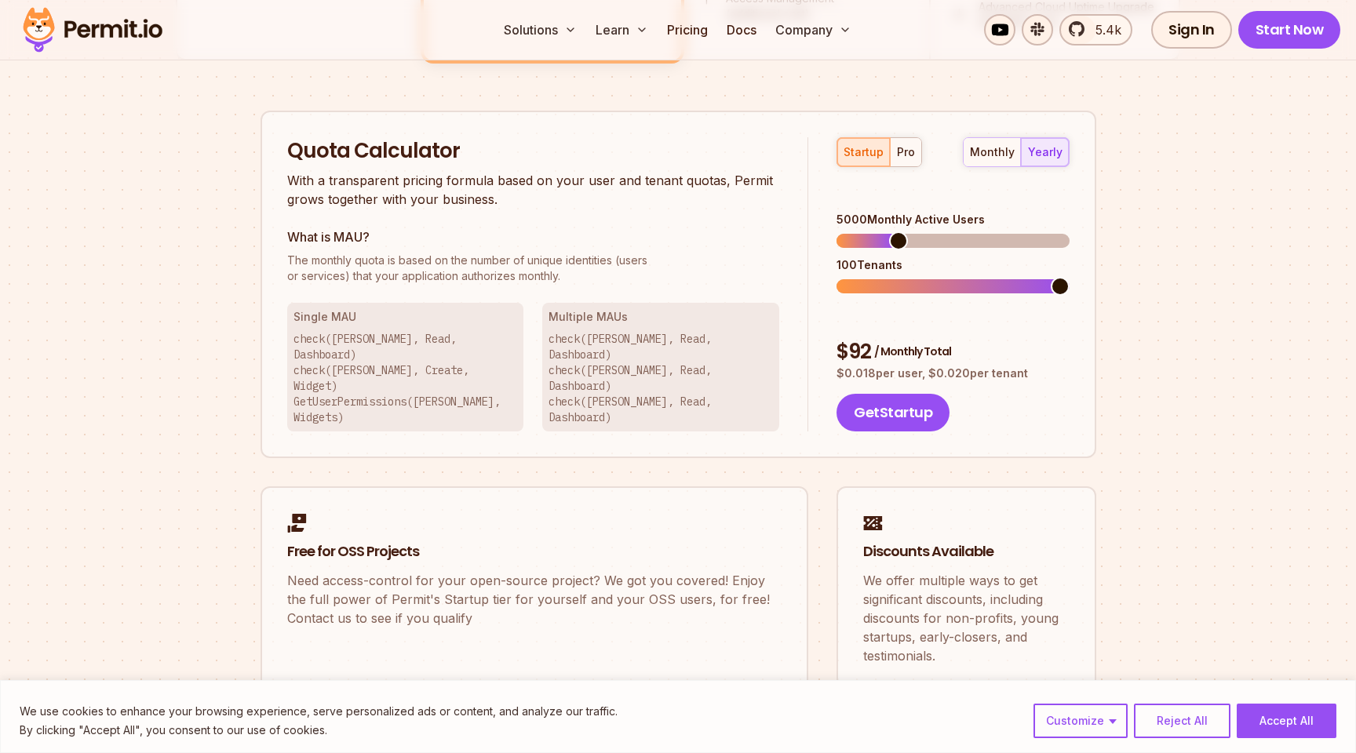
click at [696, 347] on p "check([PERSON_NAME], Read, Dashboard) check([PERSON_NAME], Read, Dashboard) che…" at bounding box center [661, 378] width 224 height 94
click at [715, 359] on p "check([PERSON_NAME], Read, Dashboard) check([PERSON_NAME], Read, Dashboard) che…" at bounding box center [661, 378] width 224 height 94
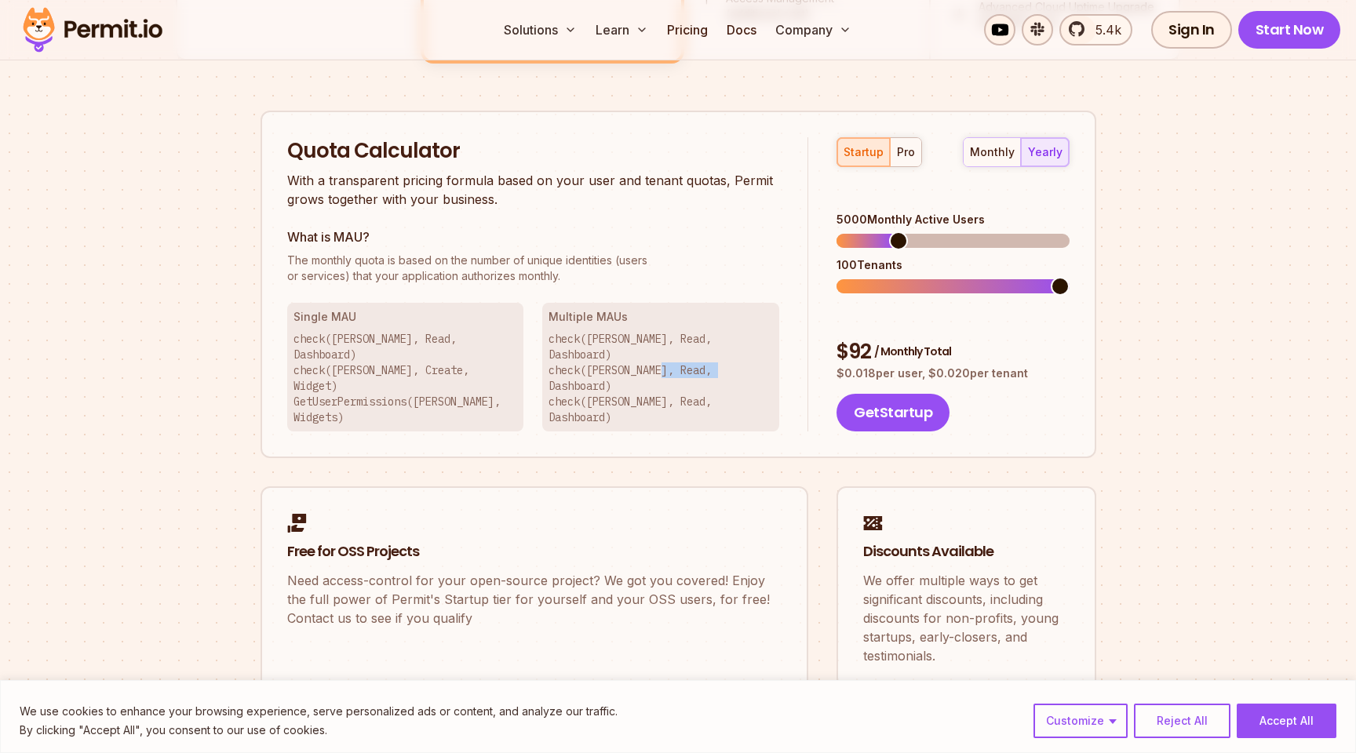
click at [715, 359] on p "check([PERSON_NAME], Read, Dashboard) check([PERSON_NAME], Read, Dashboard) che…" at bounding box center [661, 378] width 224 height 94
click at [755, 370] on p "check([PERSON_NAME], Read, Dashboard) check([PERSON_NAME], Read, Dashboard) che…" at bounding box center [661, 378] width 224 height 94
click at [764, 370] on p "check([PERSON_NAME], Read, Dashboard) check([PERSON_NAME], Read, Dashboard) che…" at bounding box center [661, 378] width 224 height 94
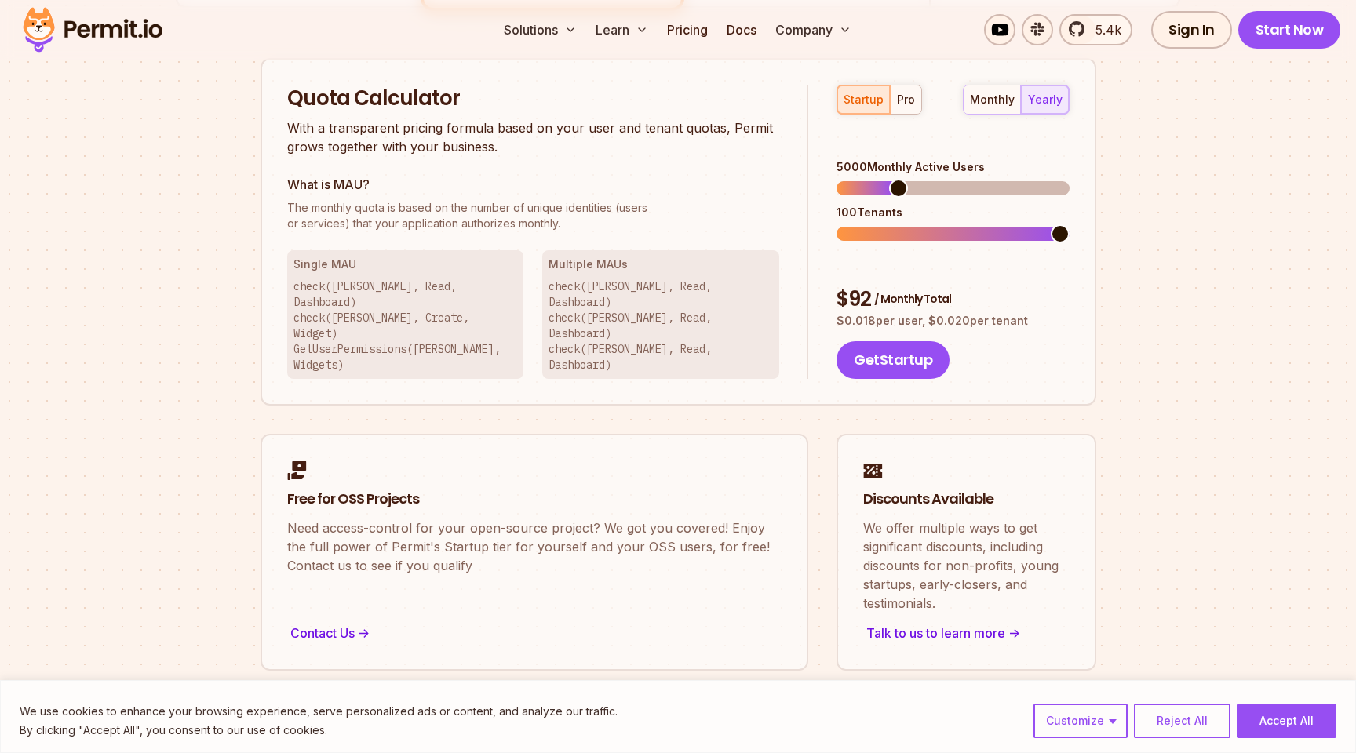
scroll to position [1004, 0]
click at [898, 100] on div "pro" at bounding box center [906, 101] width 18 height 16
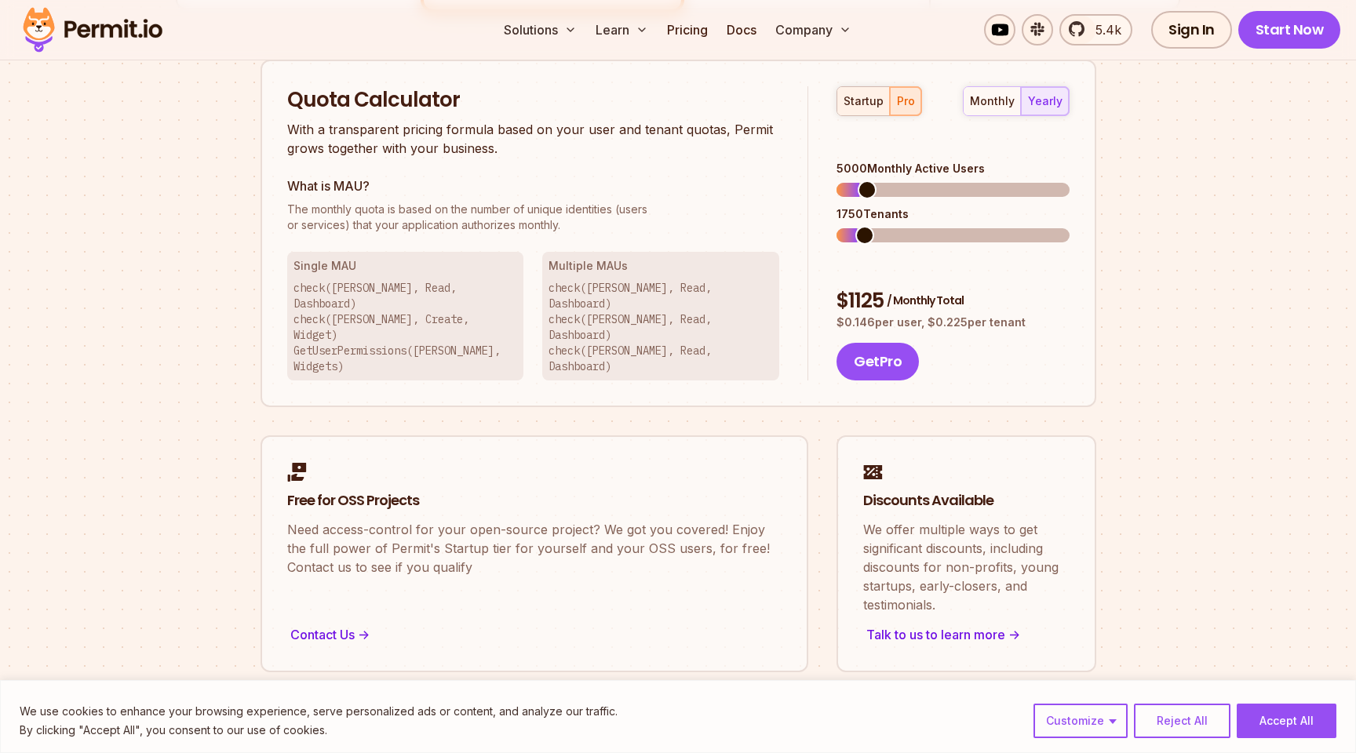
click at [868, 101] on div "startup" at bounding box center [864, 101] width 40 height 16
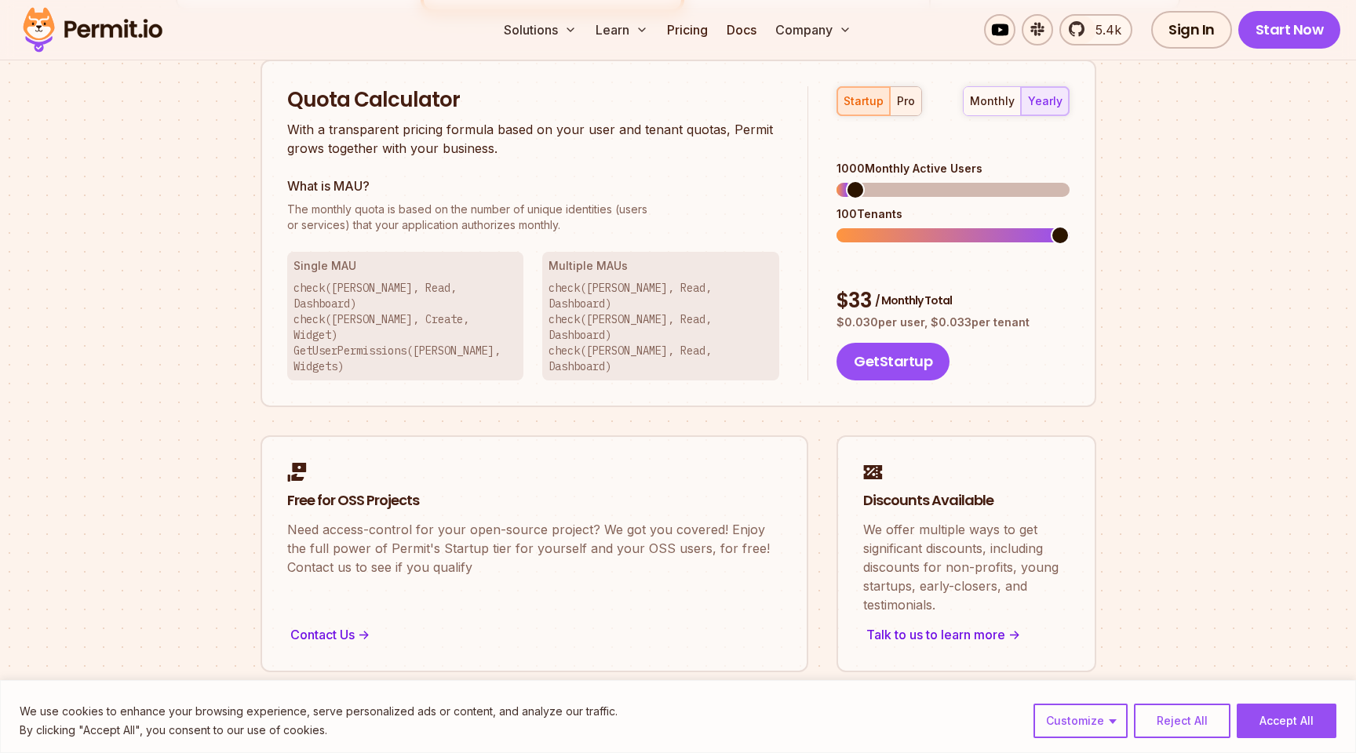
click at [905, 104] on div "pro" at bounding box center [906, 101] width 18 height 16
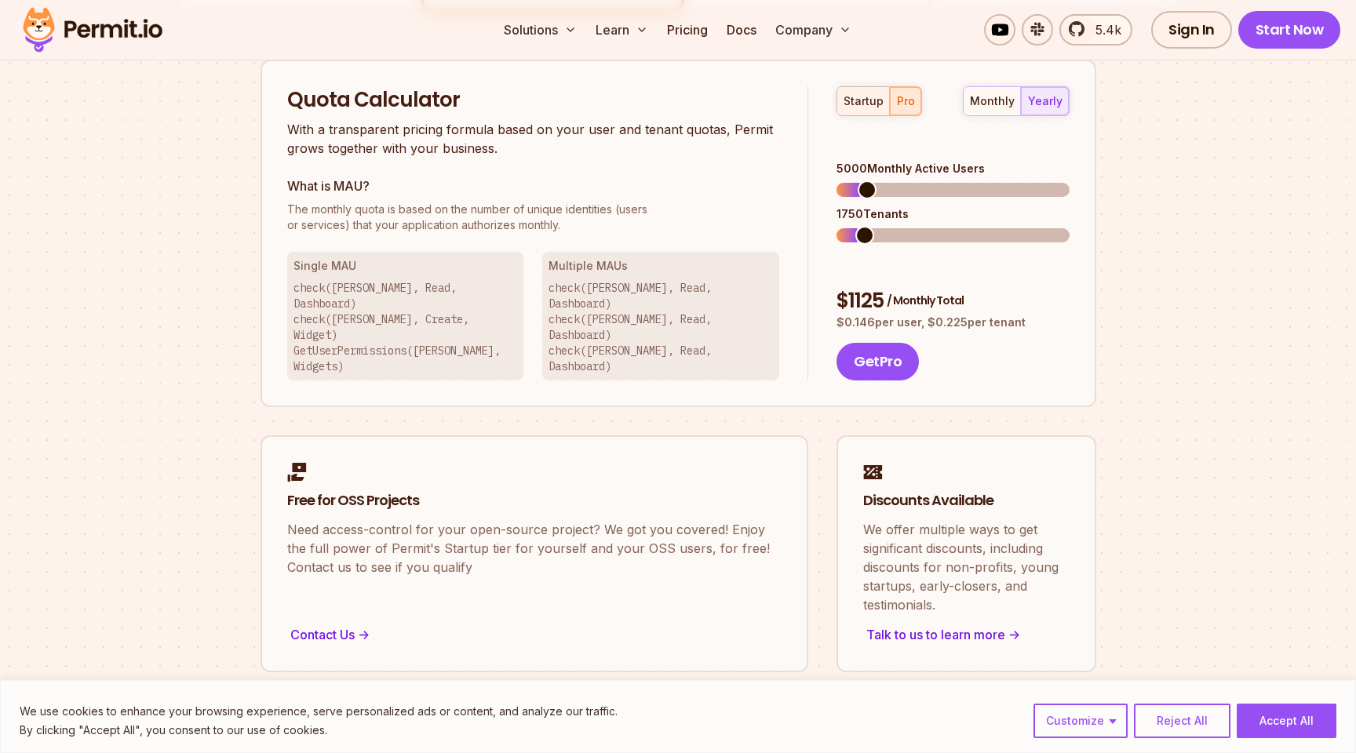
click at [862, 104] on div "startup" at bounding box center [864, 101] width 40 height 16
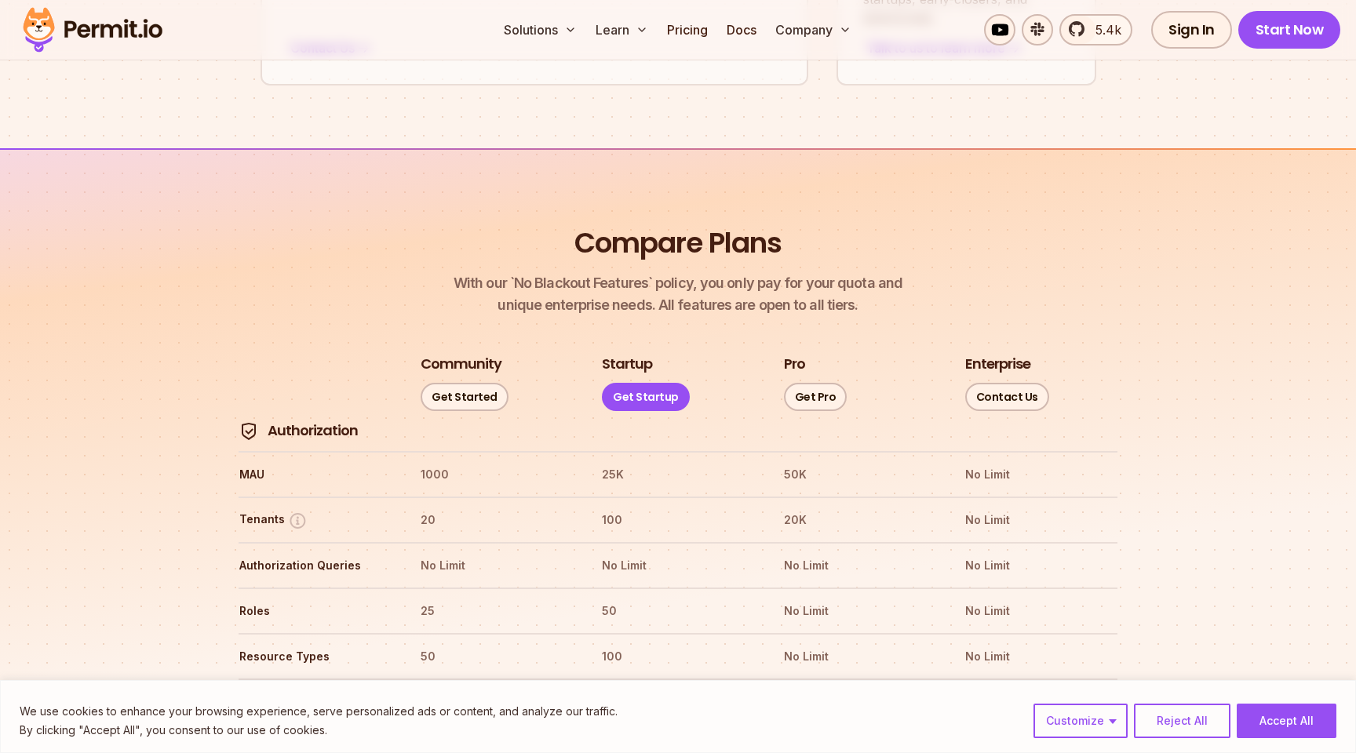
scroll to position [1748, 0]
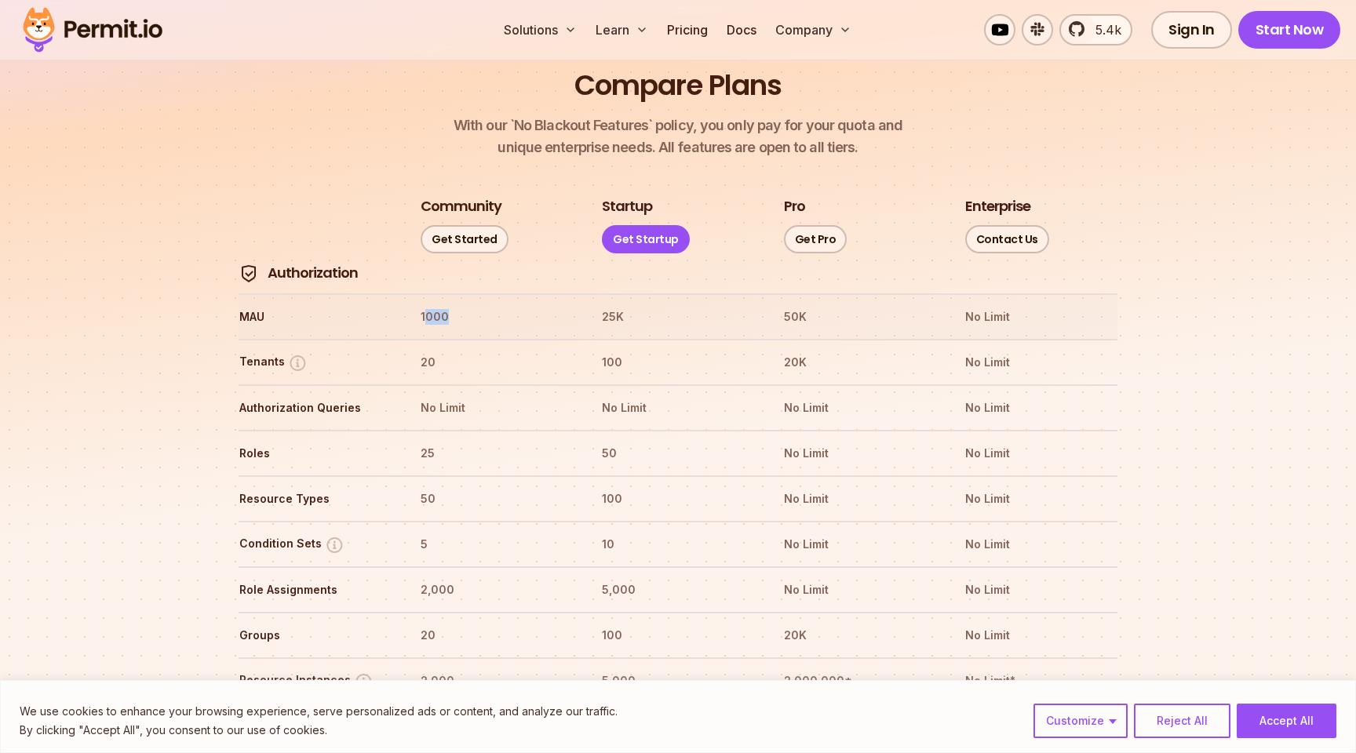
drag, startPoint x: 428, startPoint y: 266, endPoint x: 494, endPoint y: 266, distance: 65.9
click at [455, 304] on th "1000" at bounding box center [496, 316] width 153 height 25
click at [510, 304] on th "1000" at bounding box center [496, 316] width 153 height 25
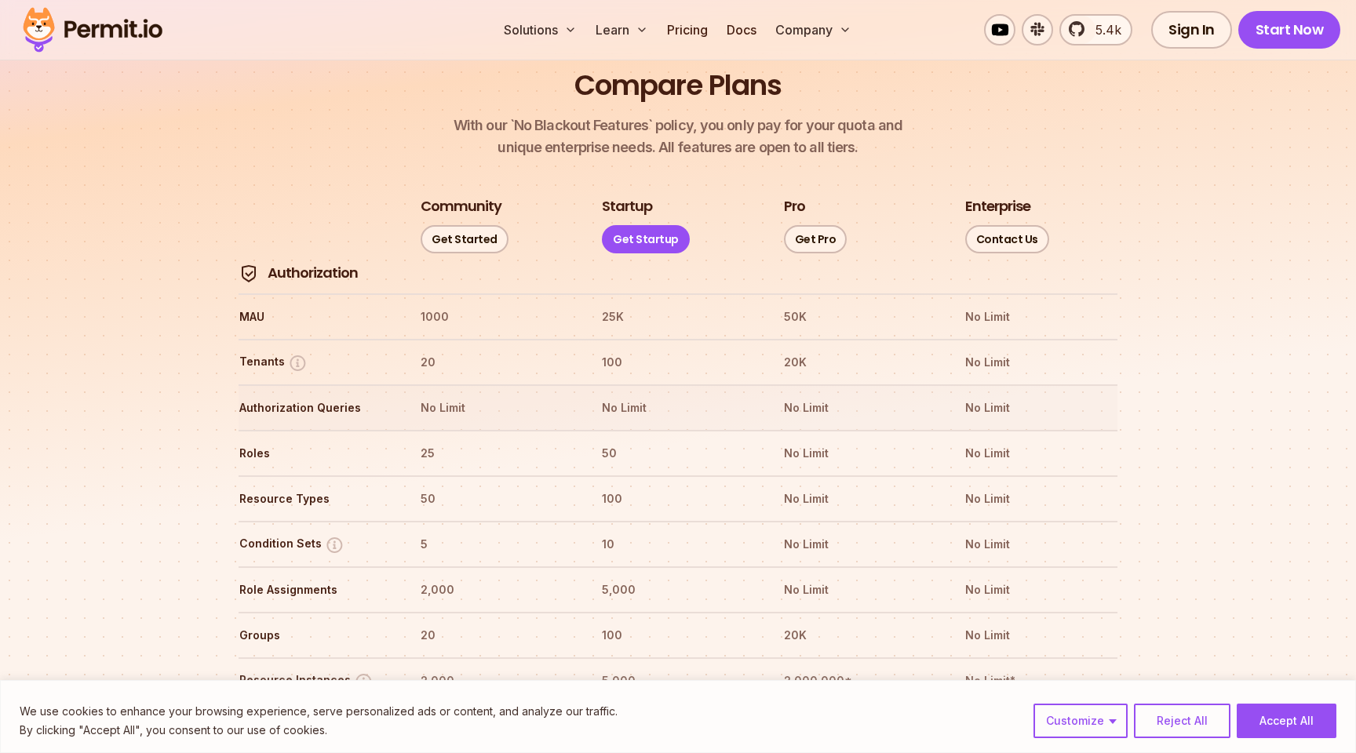
click at [507, 395] on th "No Limit" at bounding box center [496, 407] width 153 height 25
